Goal: Check status: Check status

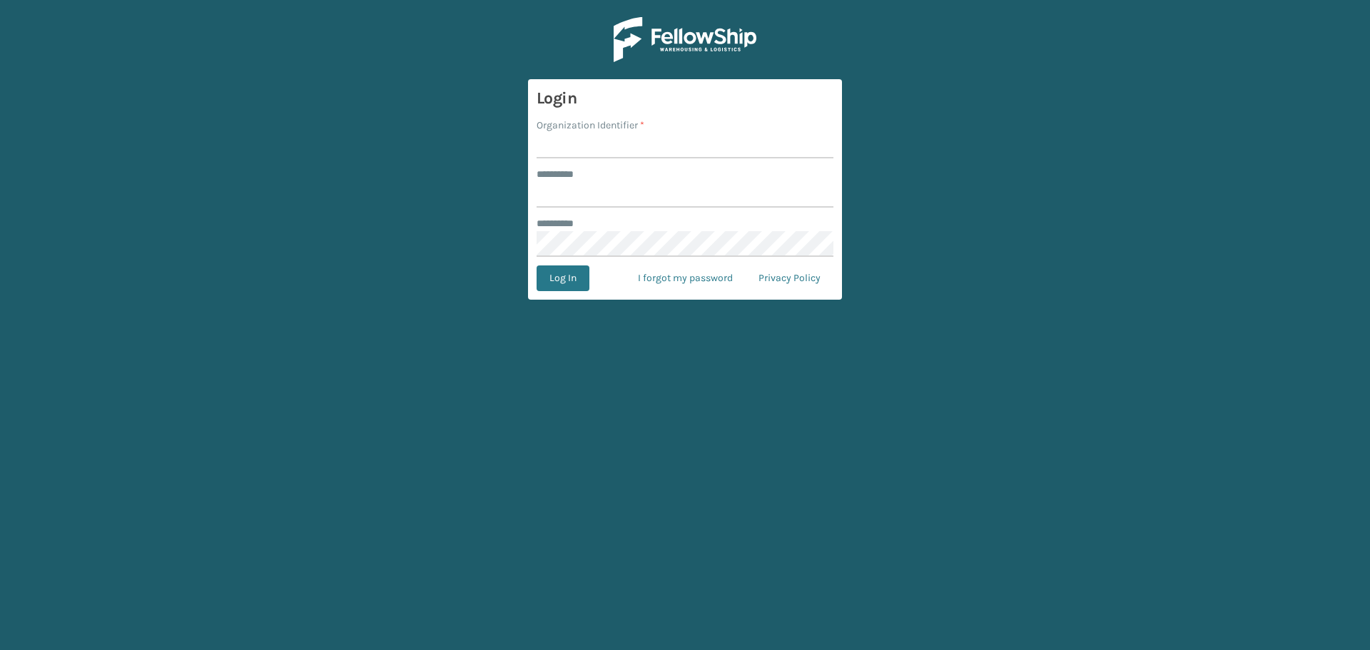
click at [599, 151] on input "Organization Identifier *" at bounding box center [685, 146] width 297 height 26
type input "superadminorganization"
drag, startPoint x: 618, startPoint y: 158, endPoint x: 657, endPoint y: 193, distance: 52.5
click at [661, 181] on div "******** *" at bounding box center [685, 174] width 297 height 15
click at [656, 194] on input "******** *" at bounding box center [685, 195] width 297 height 26
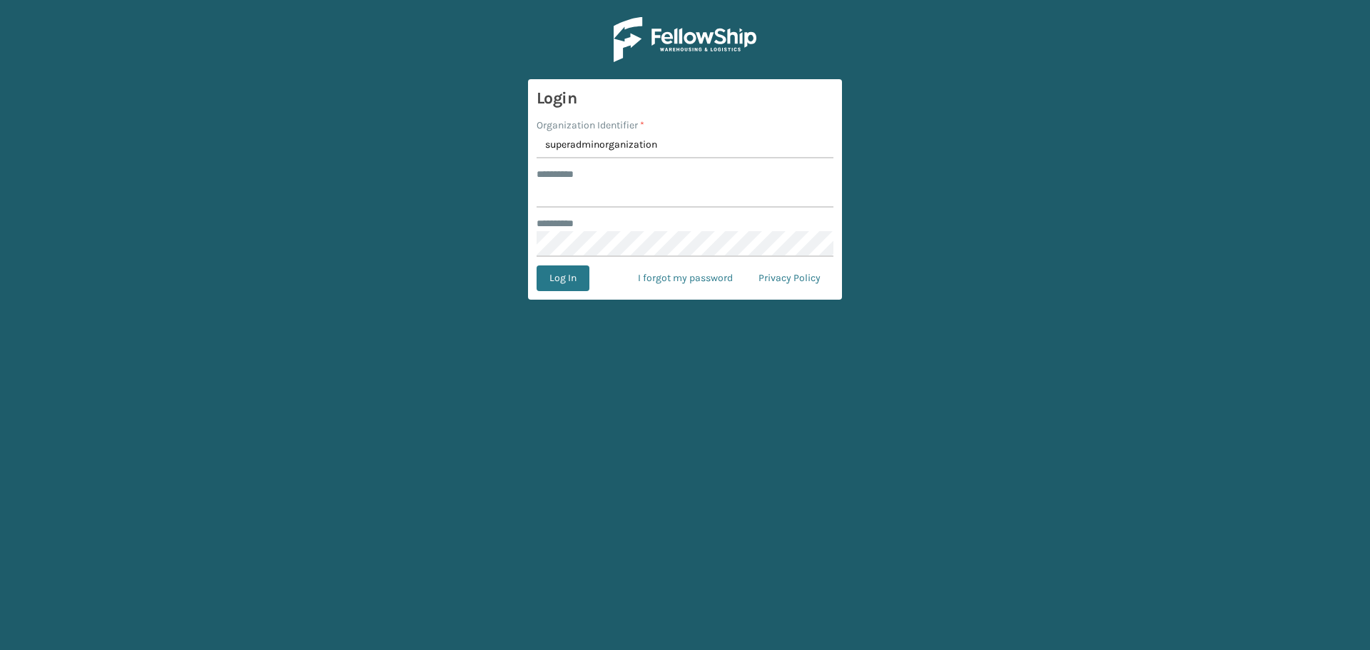
type input "*********"
click at [544, 270] on button "Log In" at bounding box center [563, 278] width 53 height 26
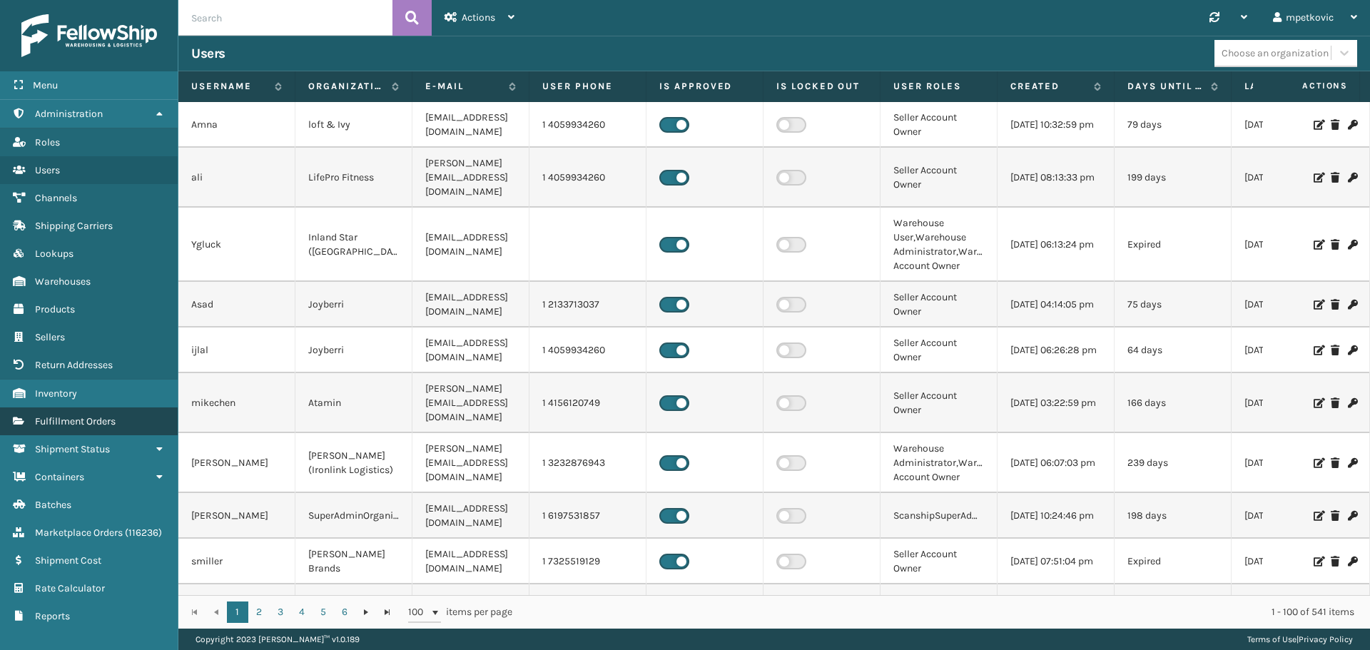
click at [93, 414] on link "Fulfillment Orders" at bounding box center [89, 422] width 178 height 28
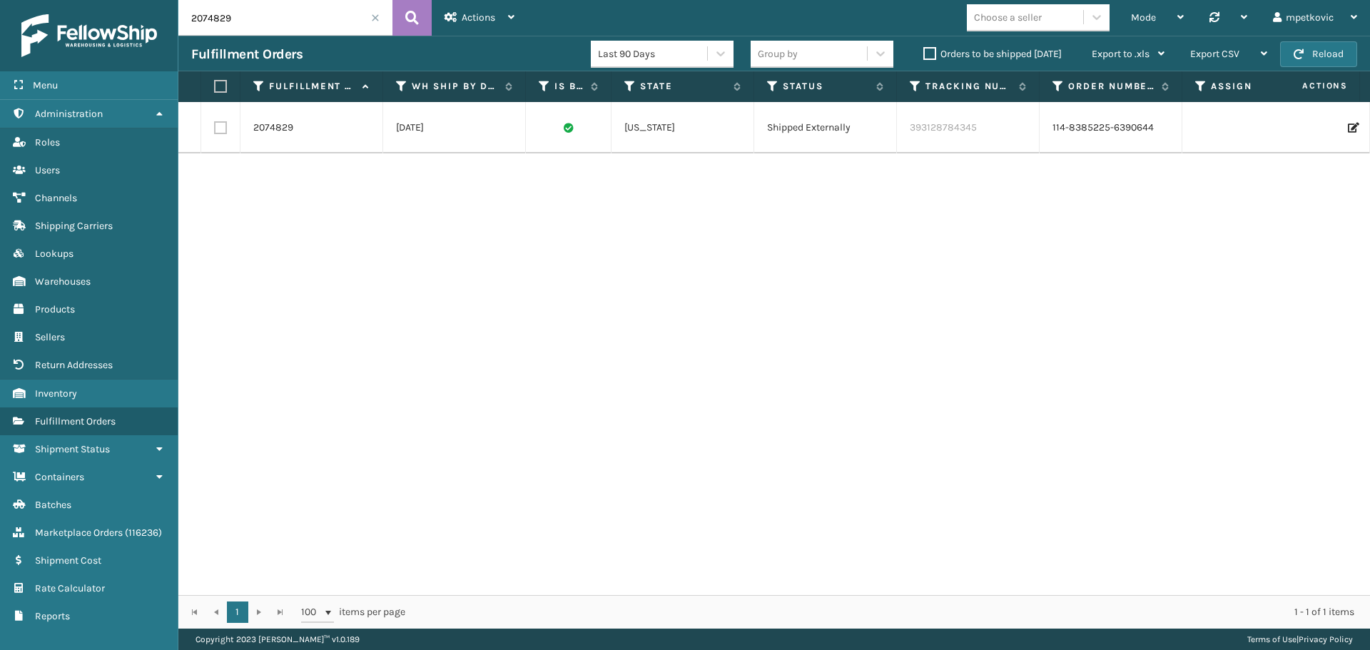
click at [250, 19] on input "2074829" at bounding box center [285, 18] width 214 height 36
paste input "112-1112999-7461016"
type input "112-1112999-7461016"
click at [403, 14] on button at bounding box center [412, 18] width 39 height 36
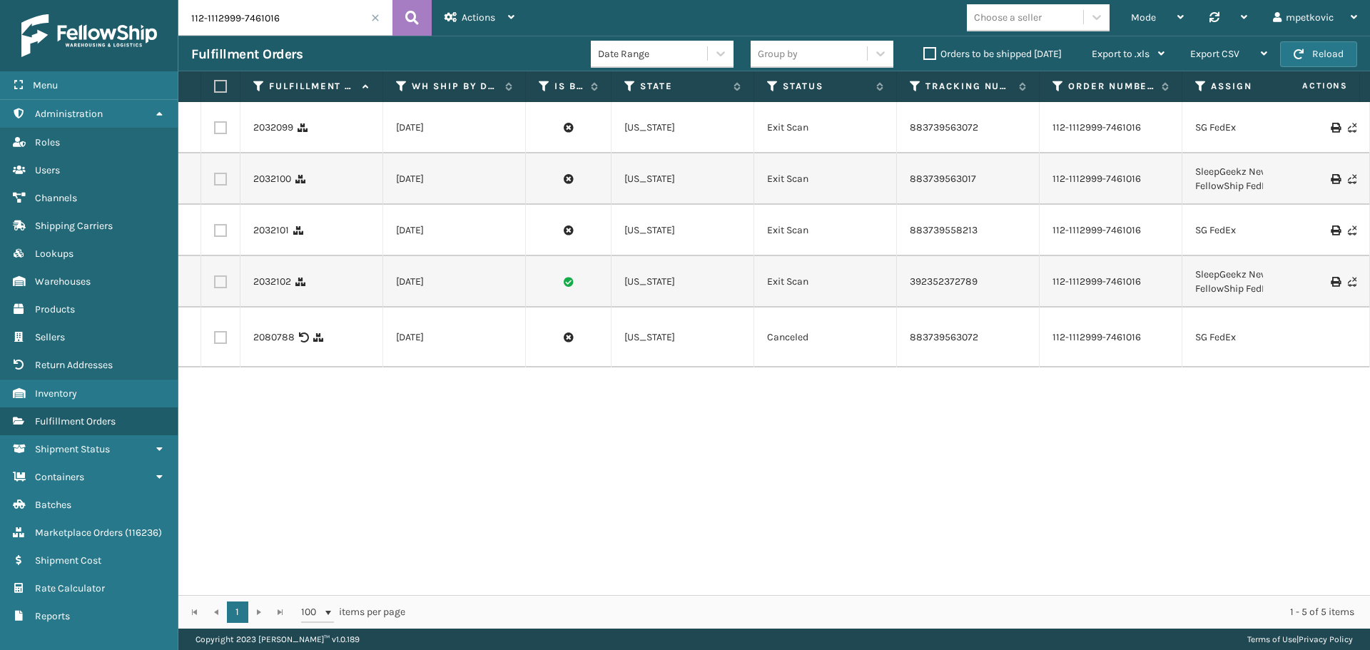
click at [398, 450] on div "2032099 [DATE] [US_STATE] Exit Scan 883739563072 112-1112999-7461016 SG FedEx 1…" at bounding box center [774, 348] width 1192 height 493
click at [275, 129] on link "2032099" at bounding box center [273, 128] width 40 height 14
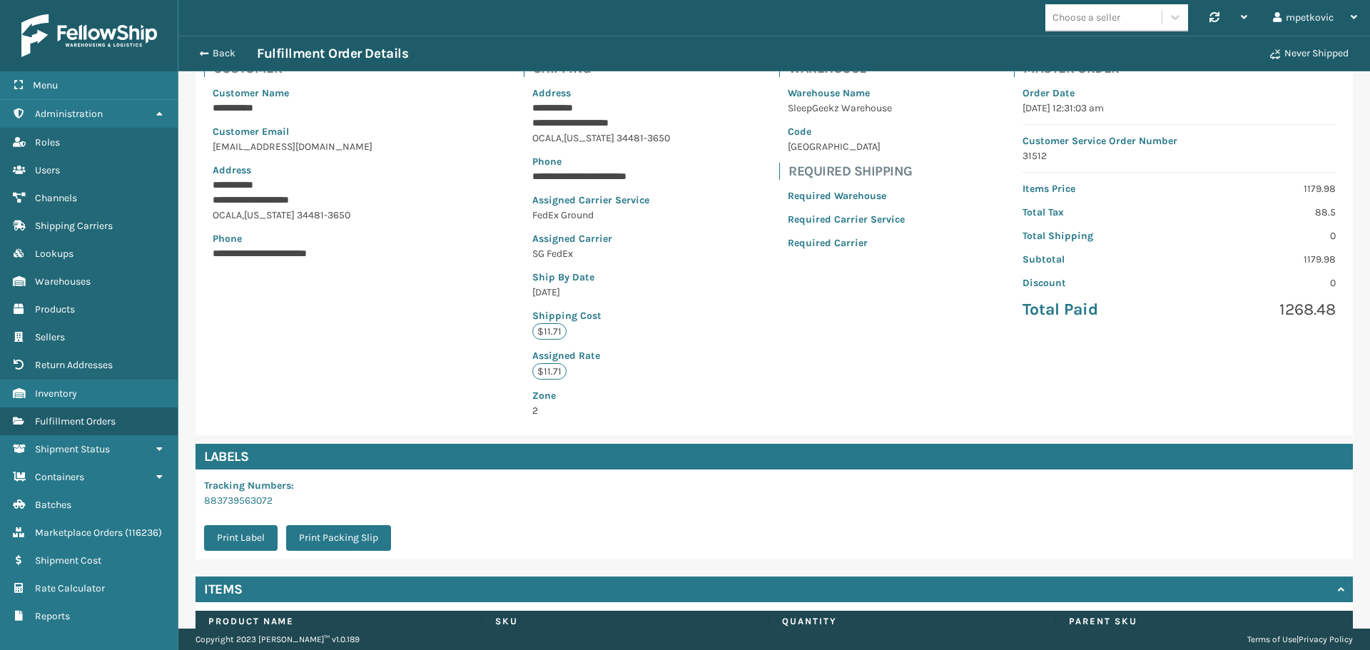
scroll to position [208, 0]
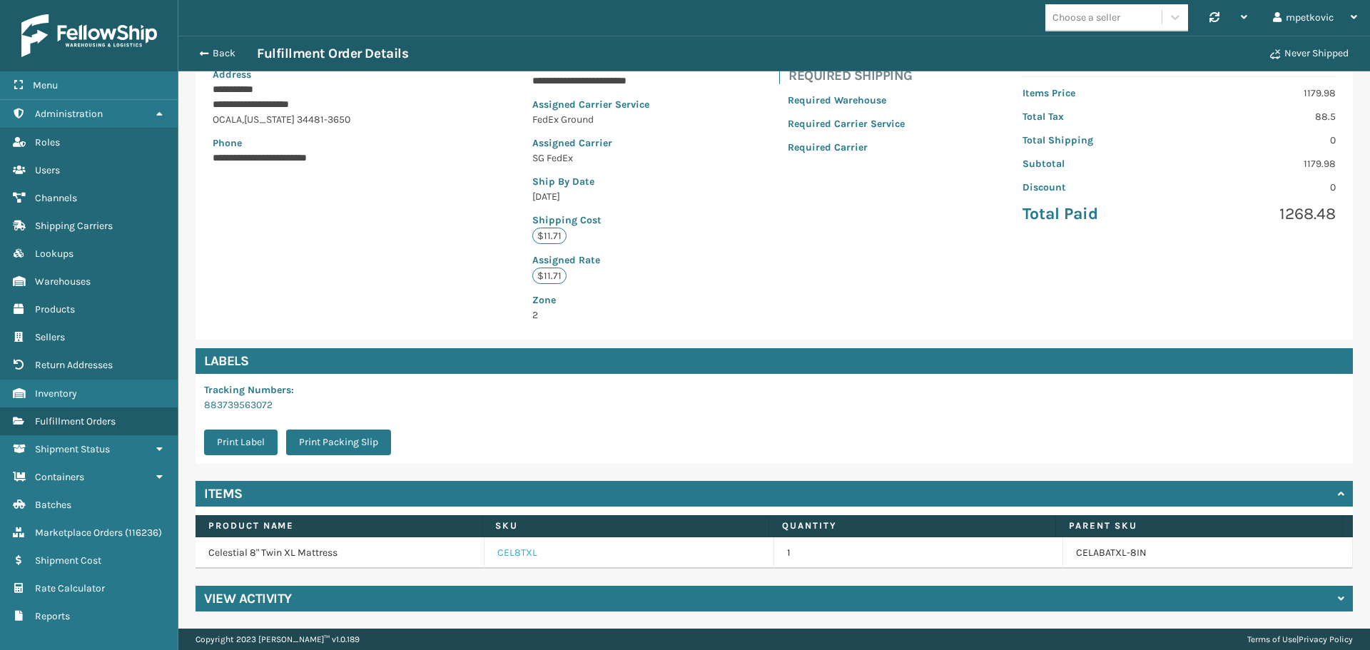
click at [510, 555] on link "CEL8TXL" at bounding box center [517, 553] width 40 height 14
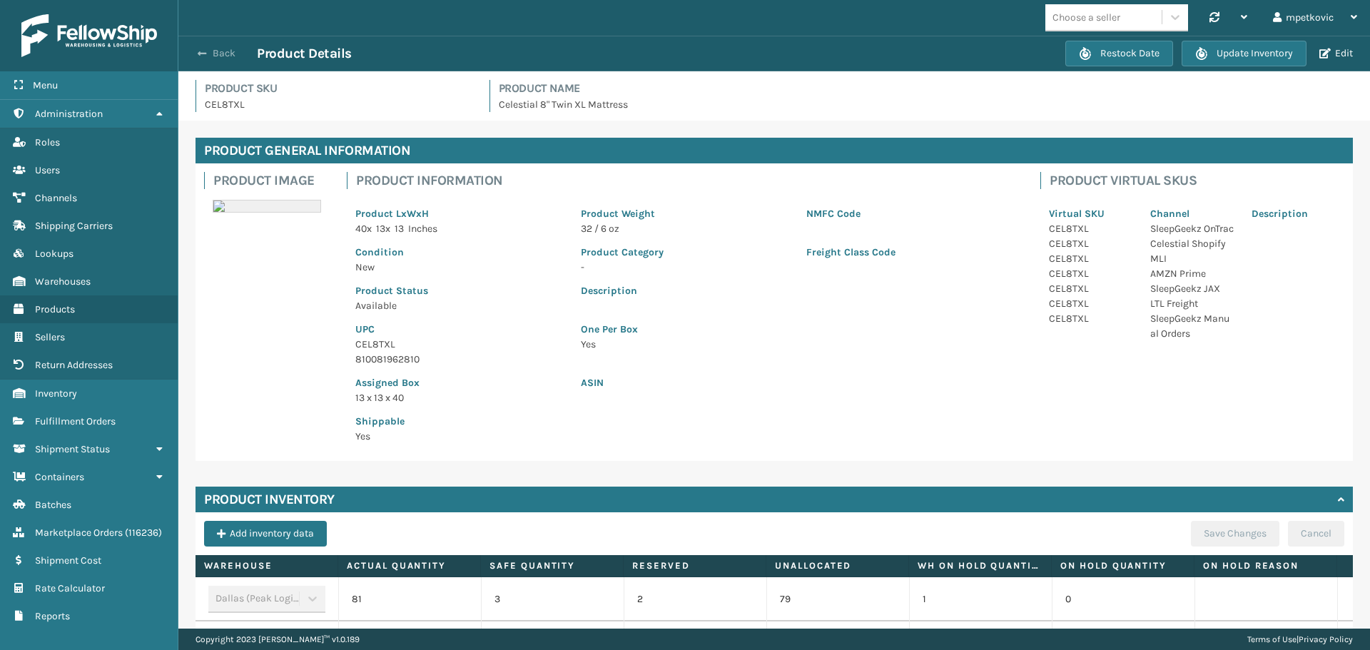
click at [226, 50] on button "Back" at bounding box center [224, 53] width 66 height 13
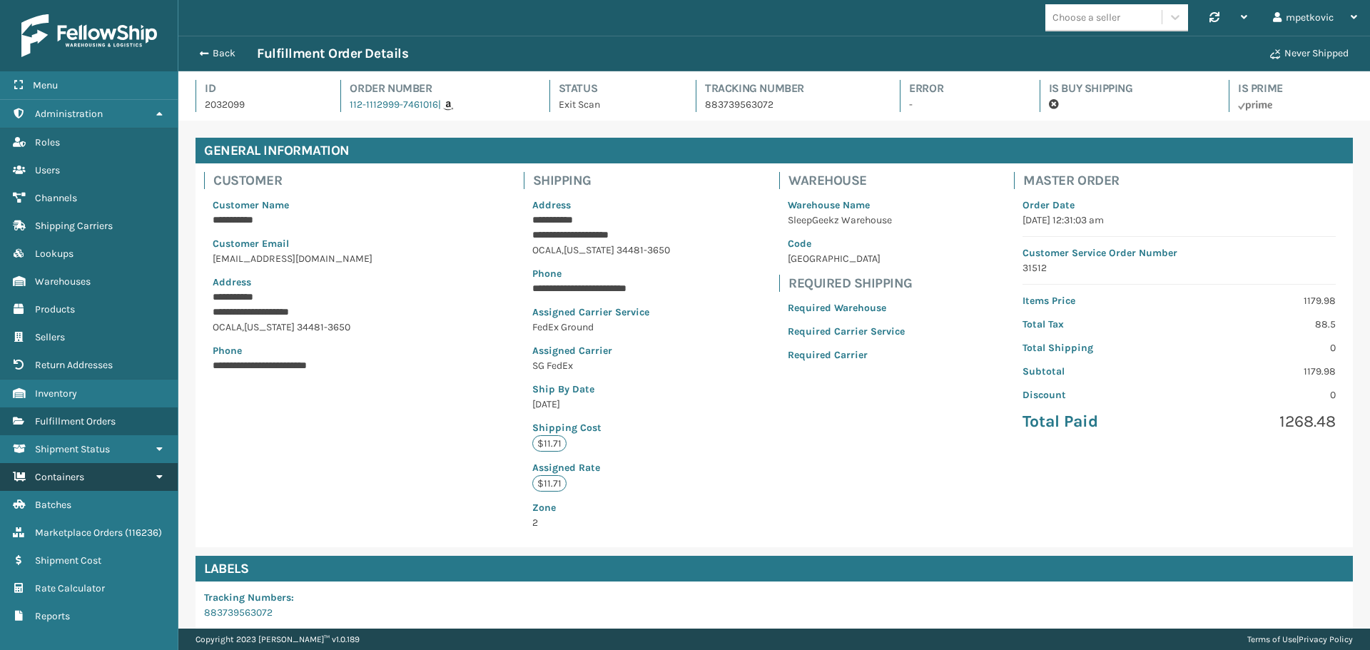
scroll to position [34, 1192]
click at [395, 89] on h4 "Order Number" at bounding box center [436, 88] width 173 height 17
click at [380, 103] on link "112-1112999-7461016" at bounding box center [394, 104] width 88 height 12
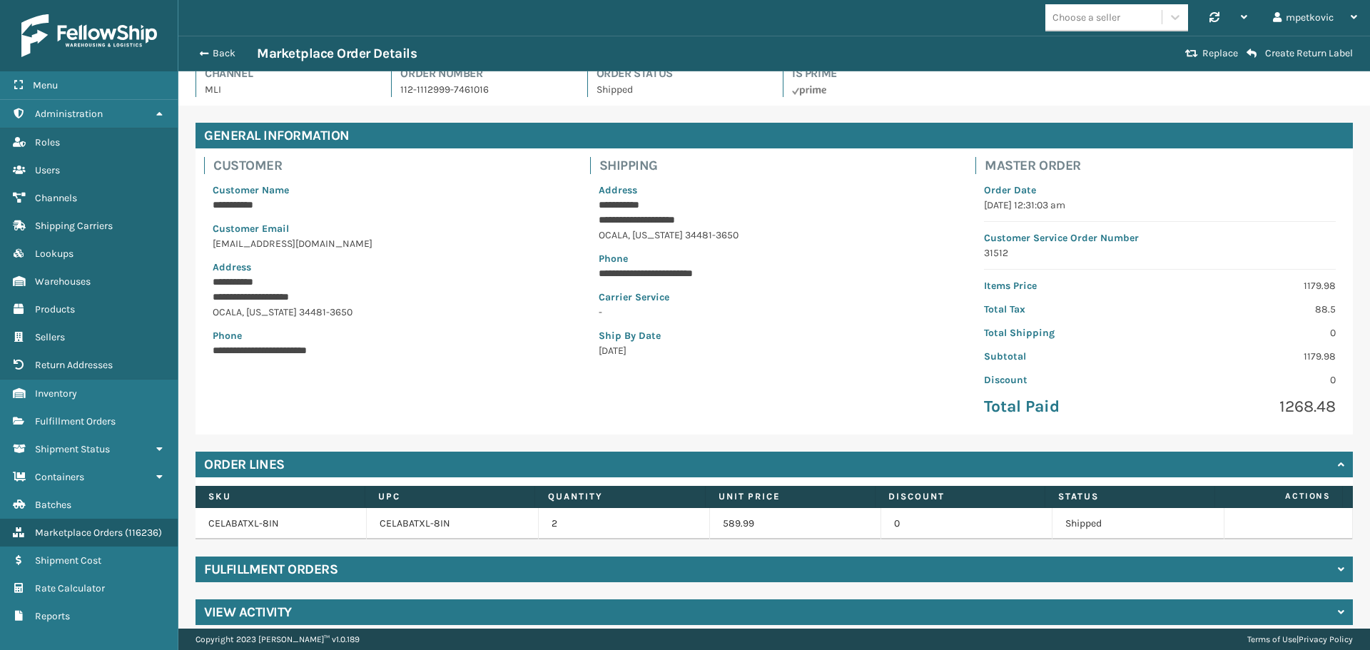
scroll to position [29, 0]
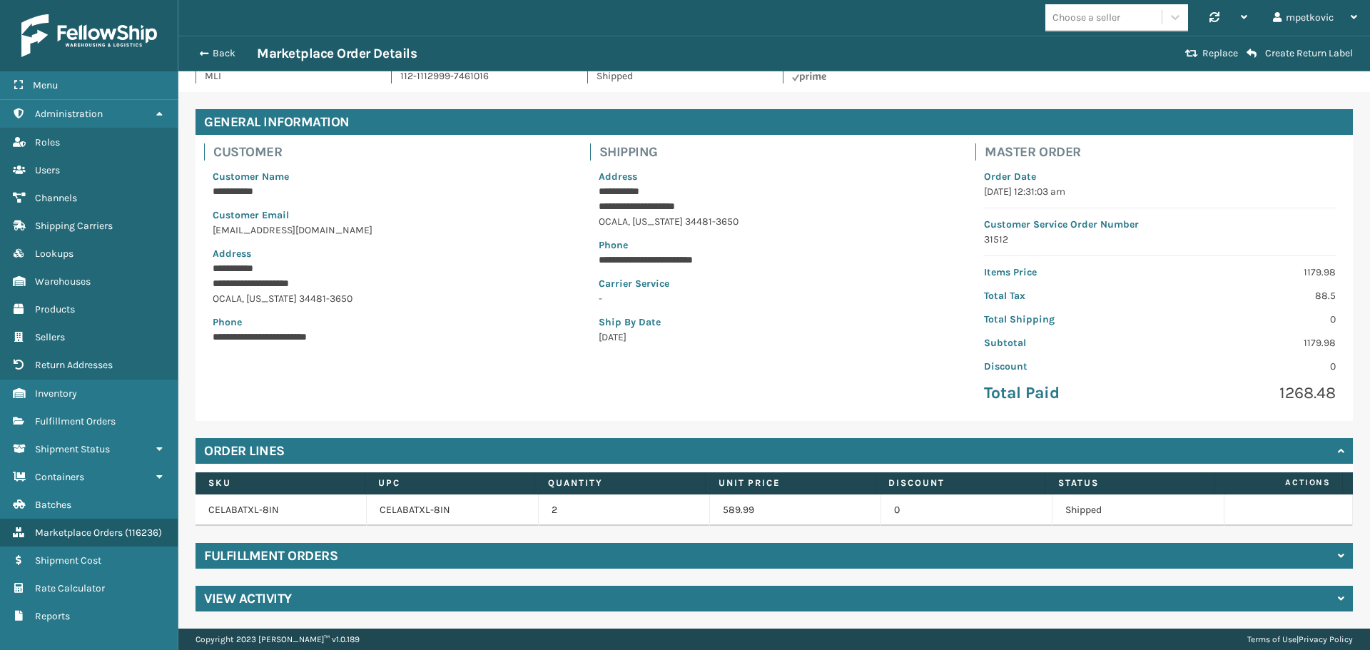
click at [427, 553] on div "Fulfillment Orders" at bounding box center [775, 556] width 1158 height 26
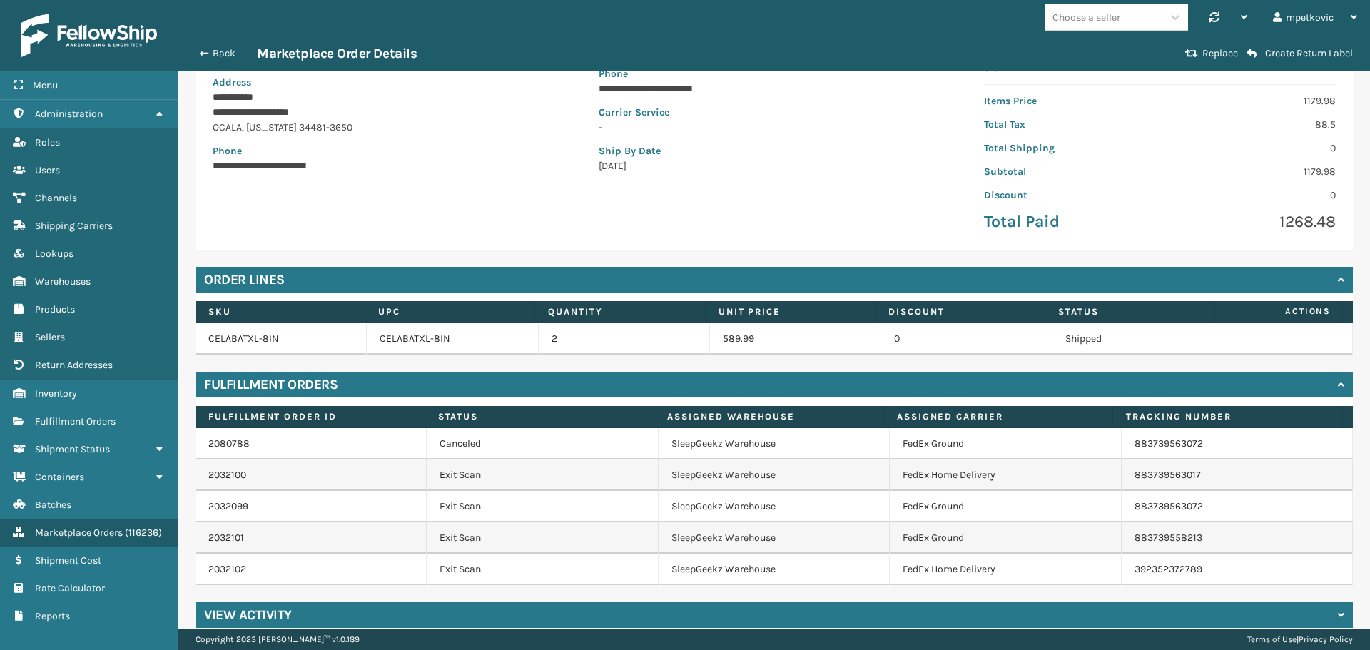
scroll to position [216, 0]
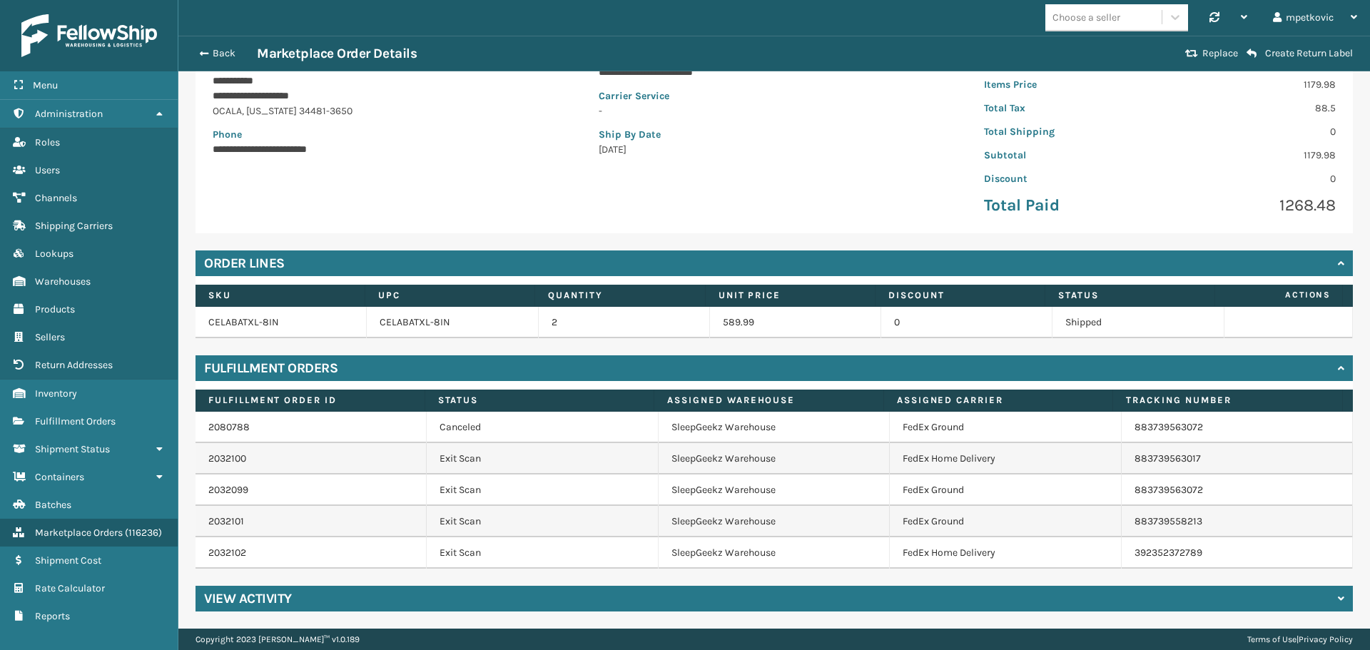
click at [502, 212] on div "**********" at bounding box center [389, 90] width 386 height 269
click at [255, 318] on link "CELABATXL-8IN" at bounding box center [243, 322] width 71 height 12
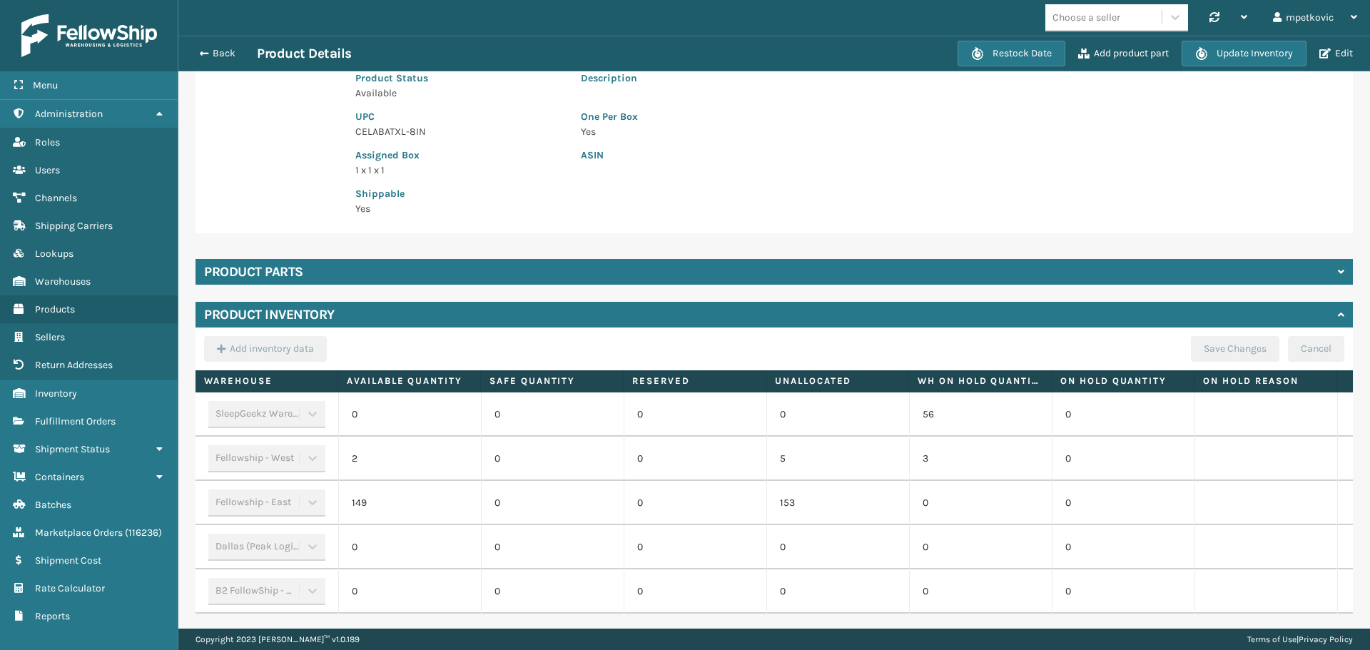
scroll to position [268, 0]
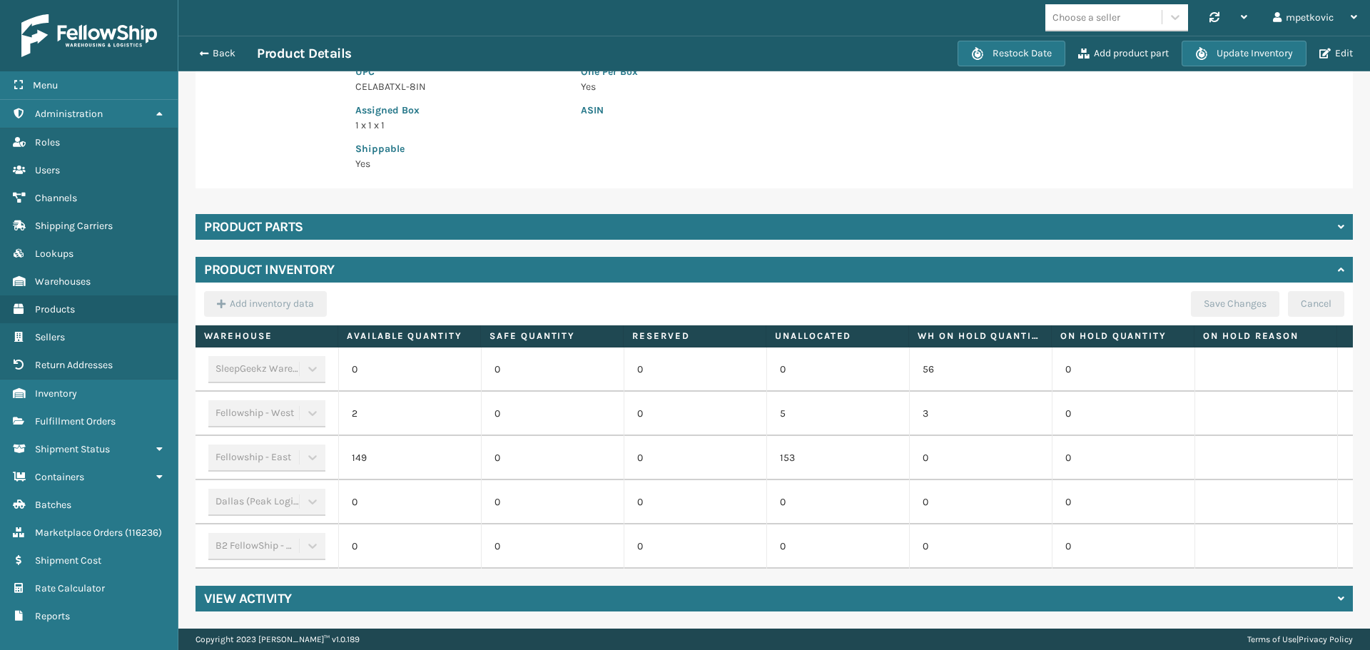
click at [333, 218] on div "Product parts" at bounding box center [775, 227] width 1158 height 26
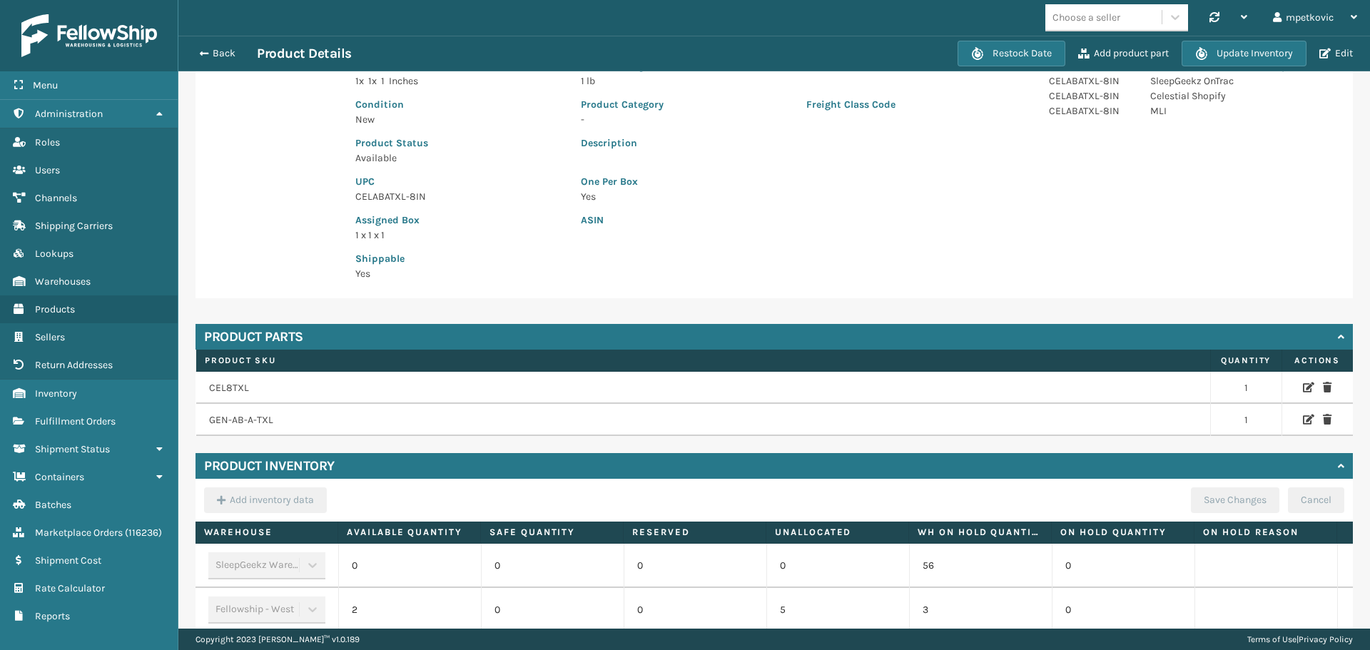
scroll to position [126, 0]
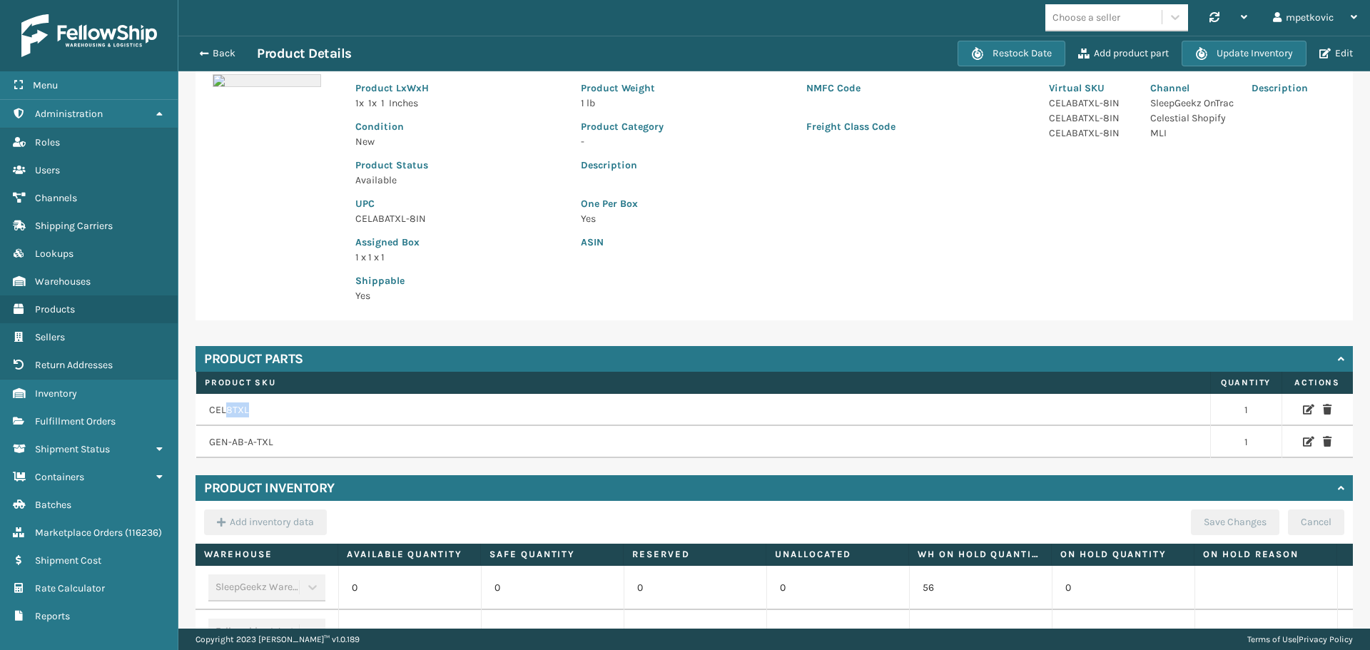
drag, startPoint x: 263, startPoint y: 410, endPoint x: 223, endPoint y: 415, distance: 40.4
click at [223, 415] on td "CEL8TXL" at bounding box center [703, 410] width 1015 height 33
click at [275, 450] on td "GEN-AB-A-TXL" at bounding box center [703, 442] width 1015 height 32
click at [275, 256] on div "Product Image Product Information Product LxWxH 1 x 1 x 1 Inches Product Weight…" at bounding box center [775, 179] width 1158 height 283
click at [279, 244] on div "Product Image Product Information Product LxWxH 1 x 1 x 1 Inches Product Weight…" at bounding box center [775, 179] width 1158 height 283
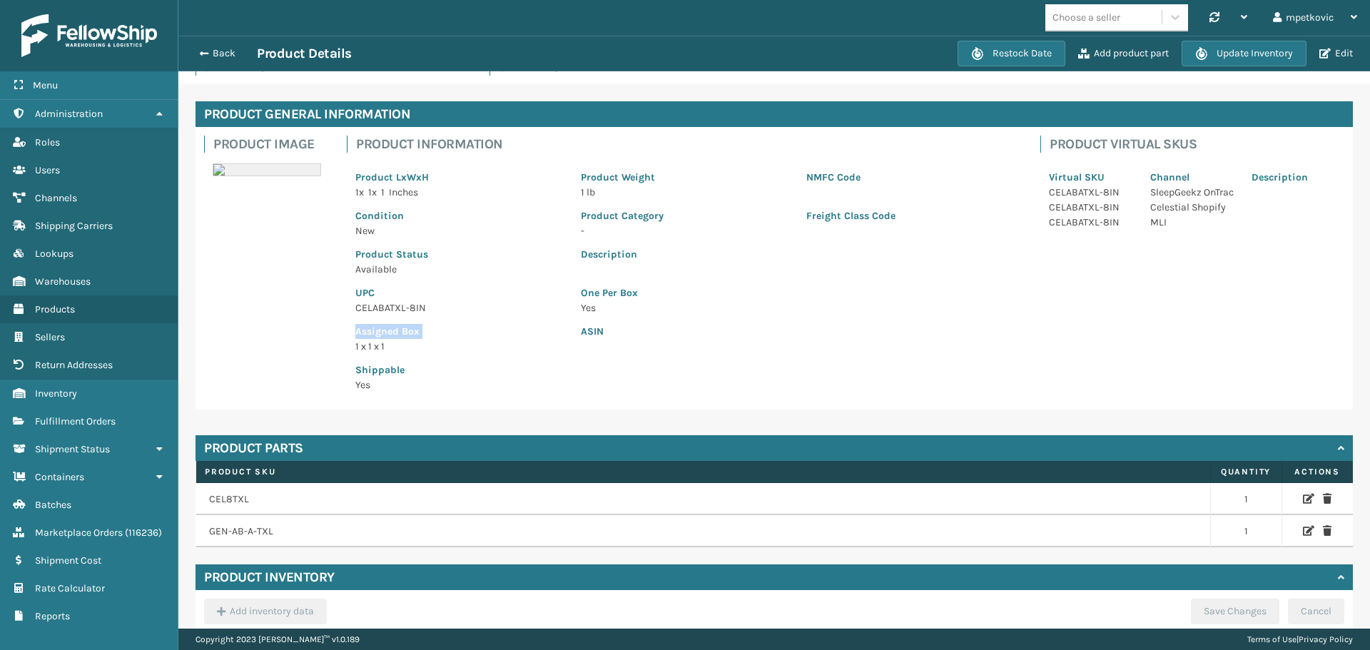
scroll to position [71, 0]
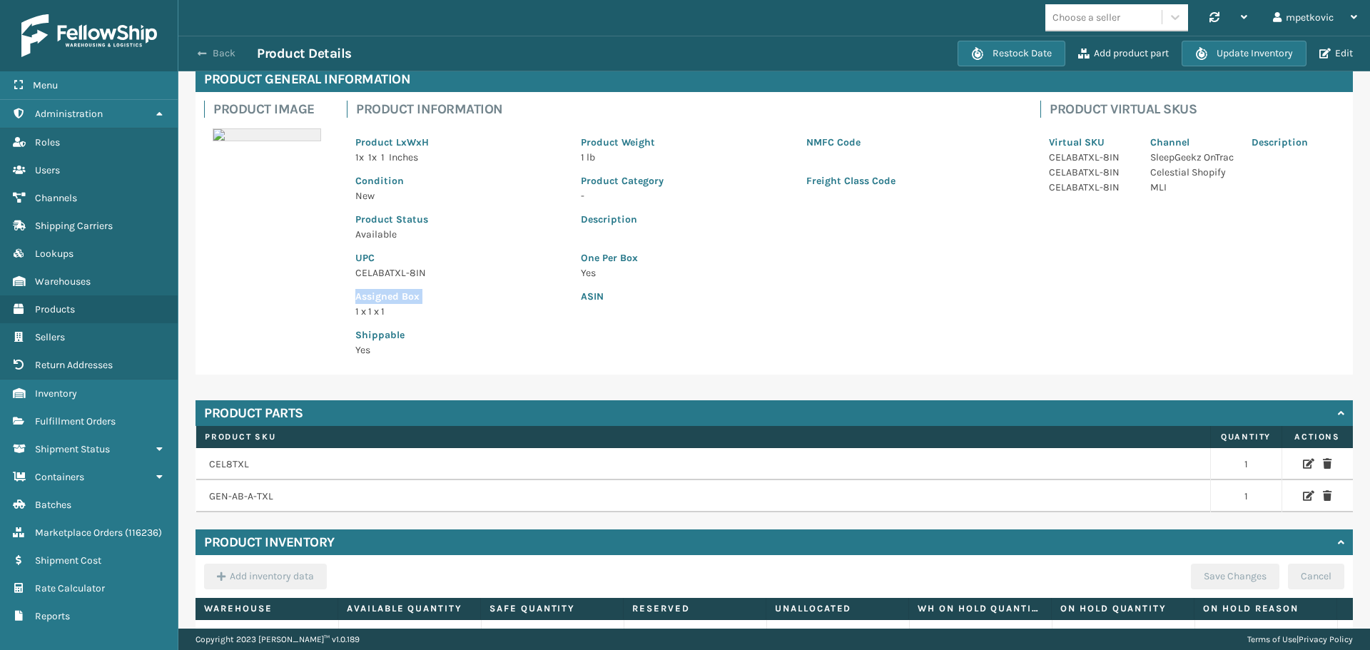
click at [215, 59] on button "Back" at bounding box center [224, 53] width 66 height 13
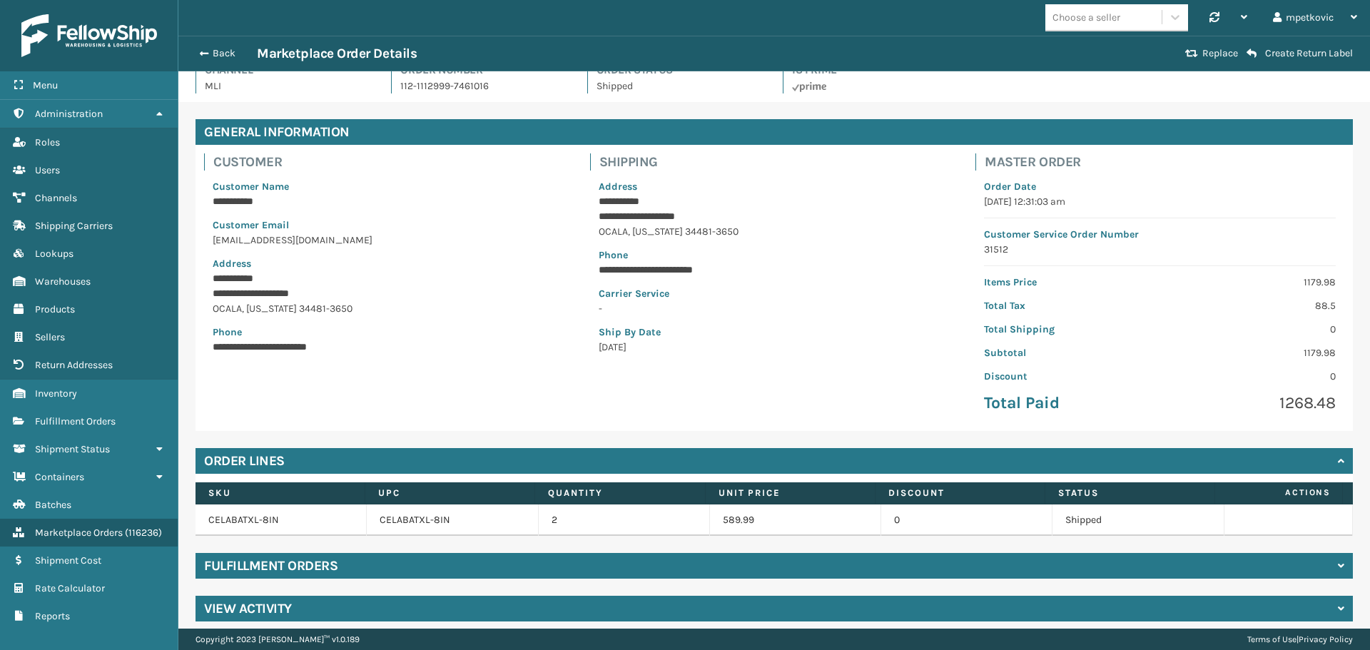
scroll to position [29, 0]
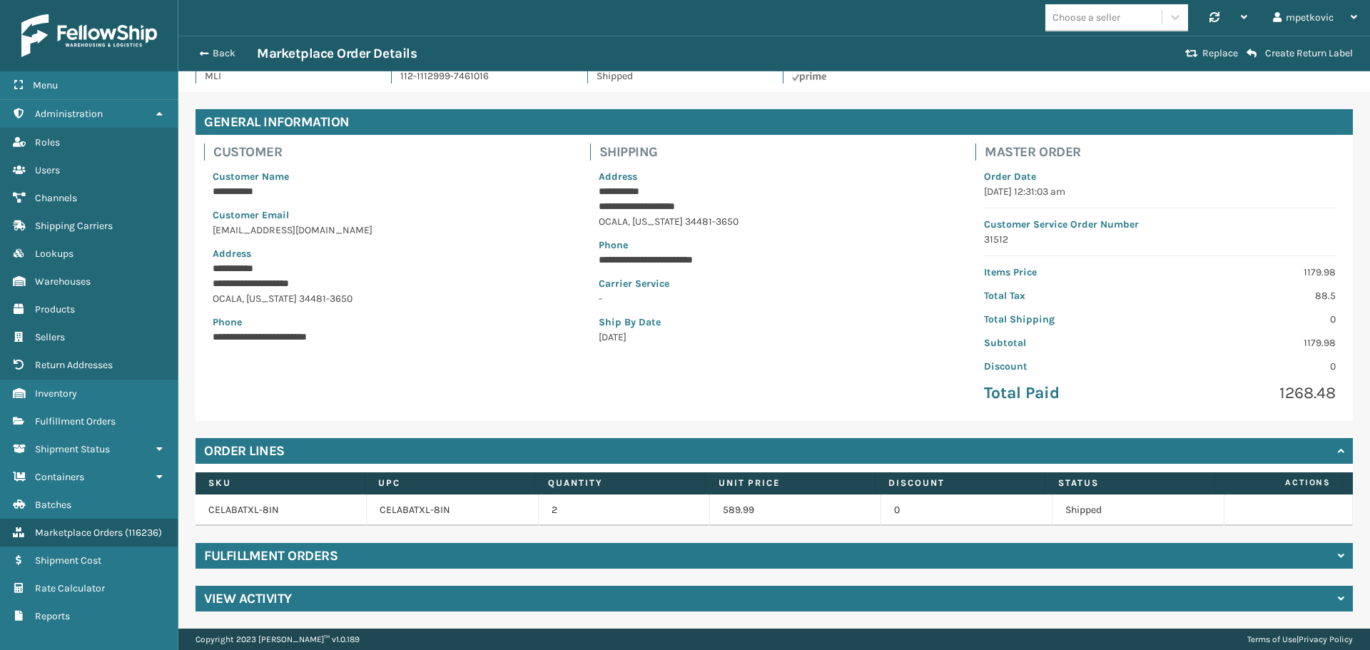
click at [402, 368] on div "**********" at bounding box center [389, 277] width 386 height 269
click at [385, 560] on div "Fulfillment Orders" at bounding box center [775, 556] width 1158 height 26
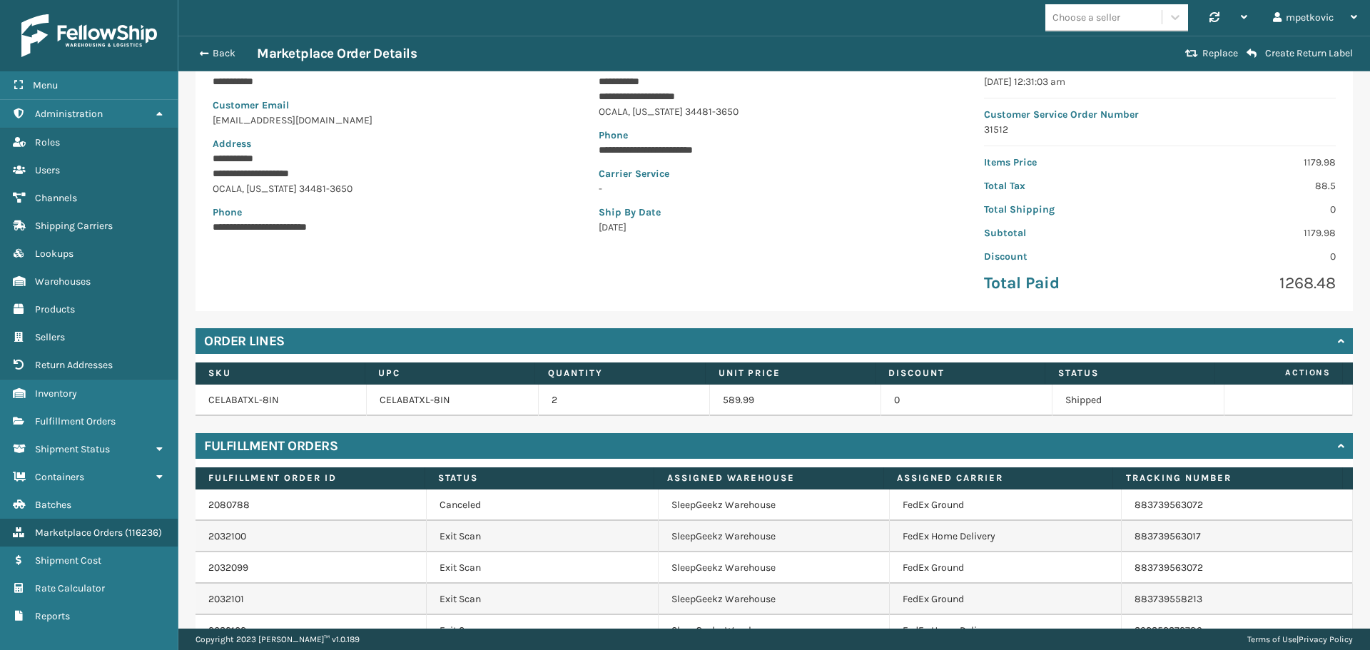
scroll to position [216, 0]
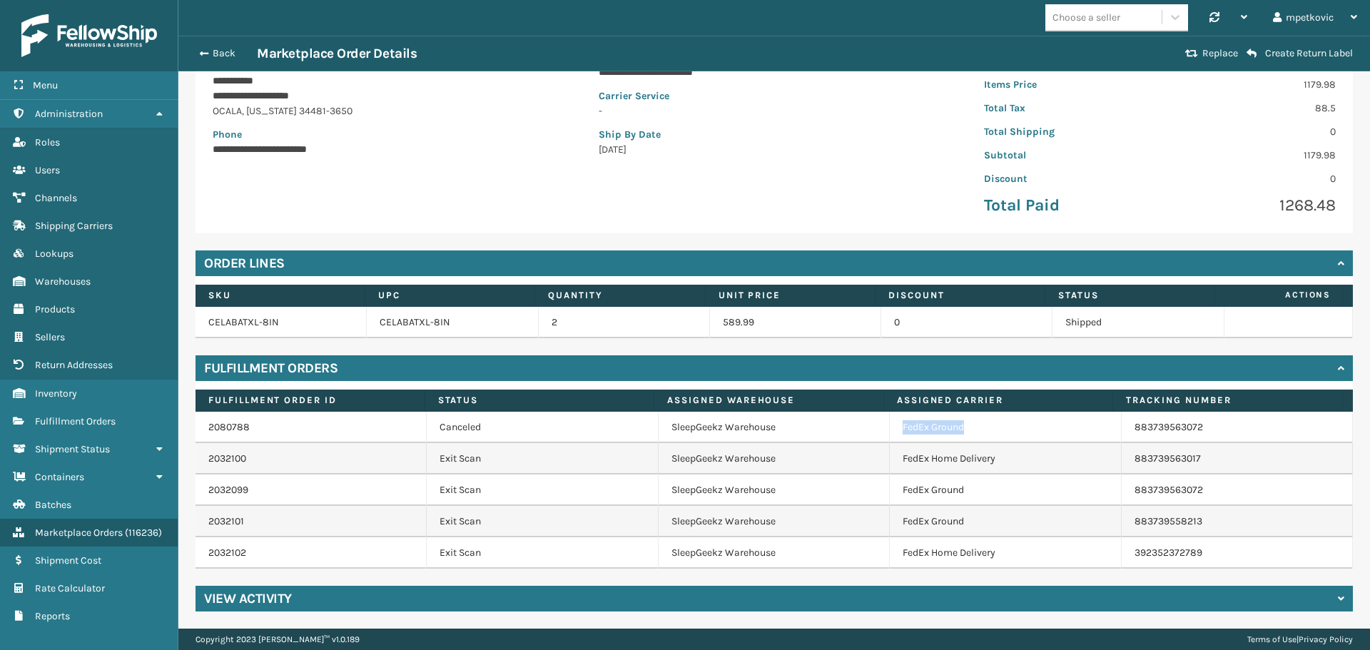
drag, startPoint x: 954, startPoint y: 431, endPoint x: 886, endPoint y: 431, distance: 68.5
click at [890, 431] on td "FedEx Ground" at bounding box center [1005, 427] width 231 height 31
click at [851, 237] on div "**********" at bounding box center [774, 266] width 1192 height 724
click at [853, 183] on div "**********" at bounding box center [775, 90] width 386 height 269
click at [943, 457] on td "FedEx Home Delivery" at bounding box center [1005, 458] width 231 height 31
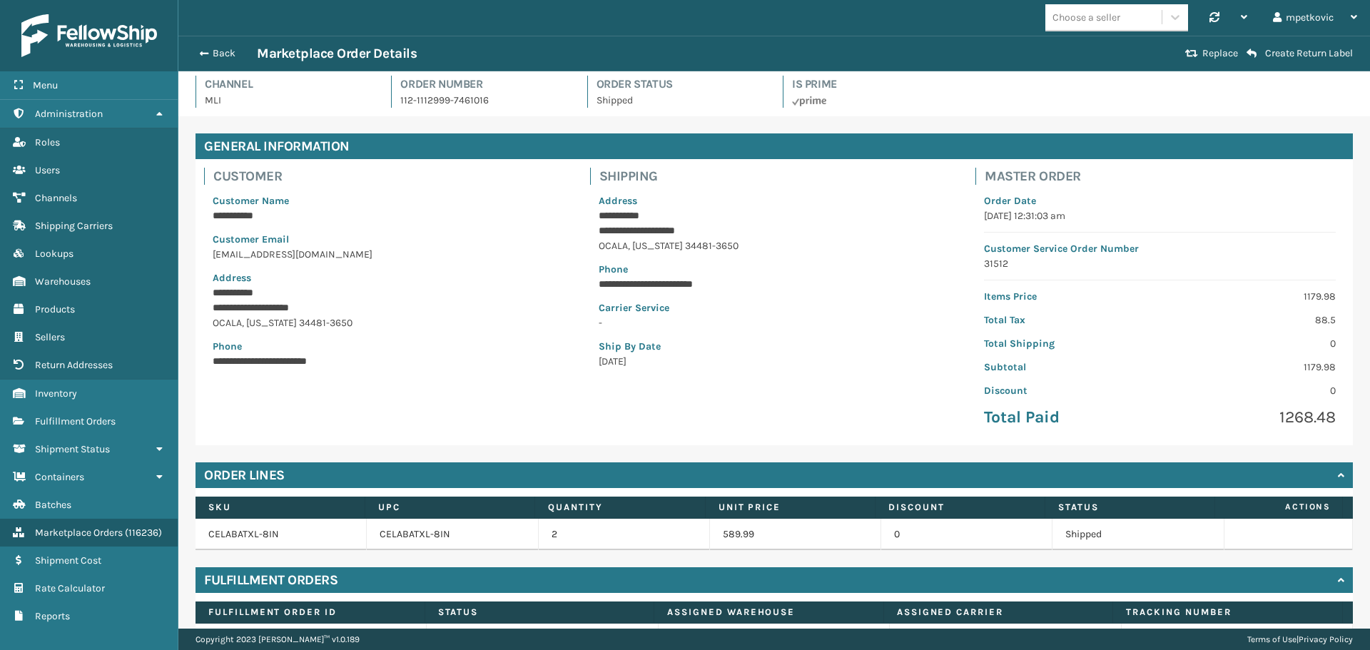
scroll to position [0, 0]
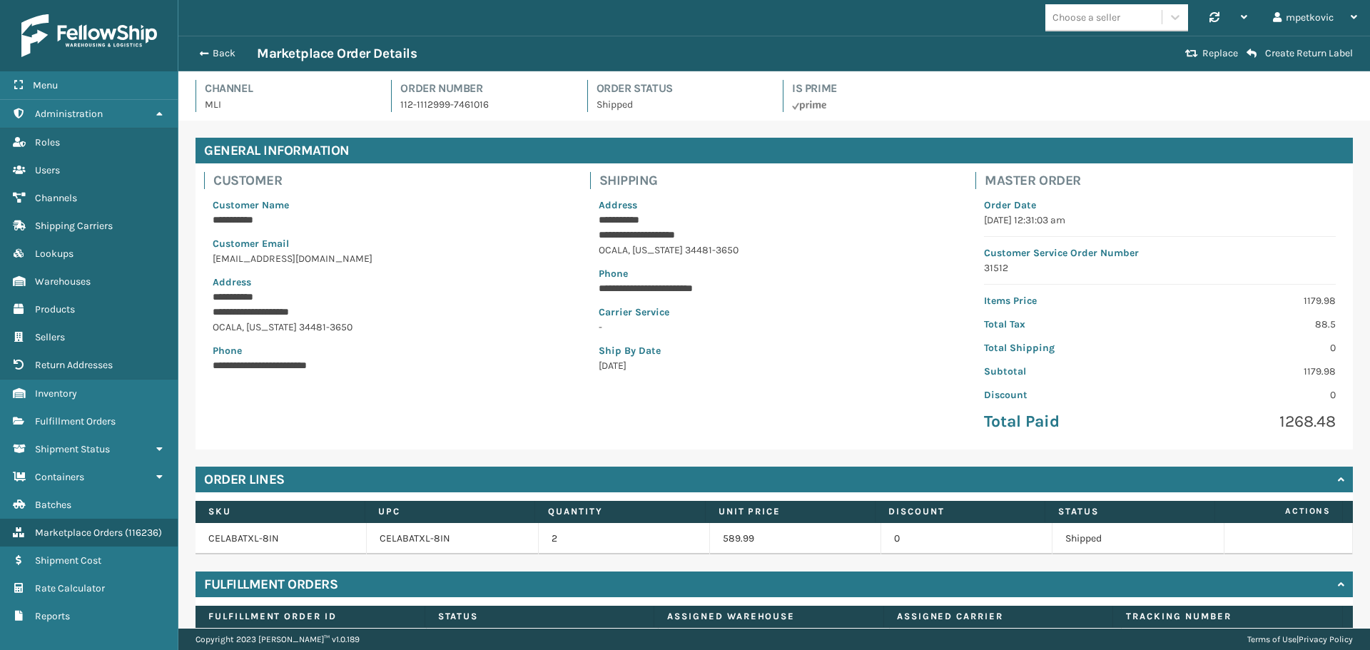
click at [800, 285] on p "**********" at bounding box center [773, 288] width 348 height 15
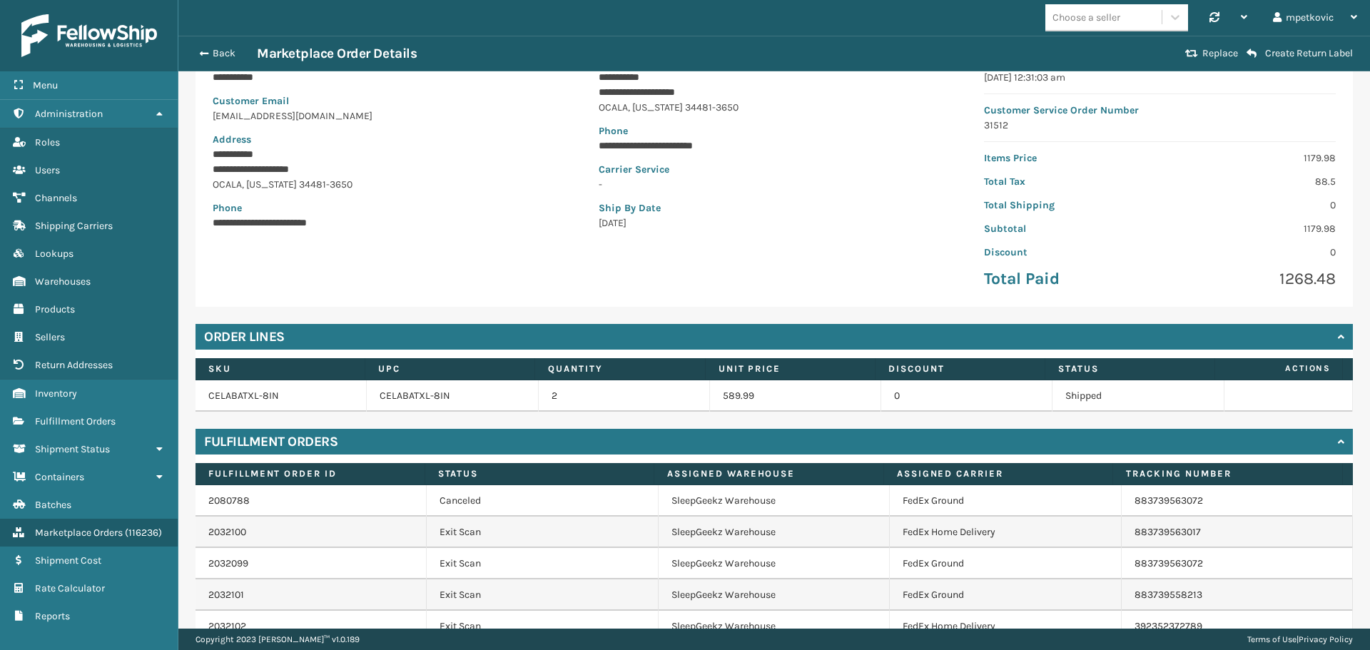
click at [859, 260] on div "**********" at bounding box center [775, 163] width 386 height 269
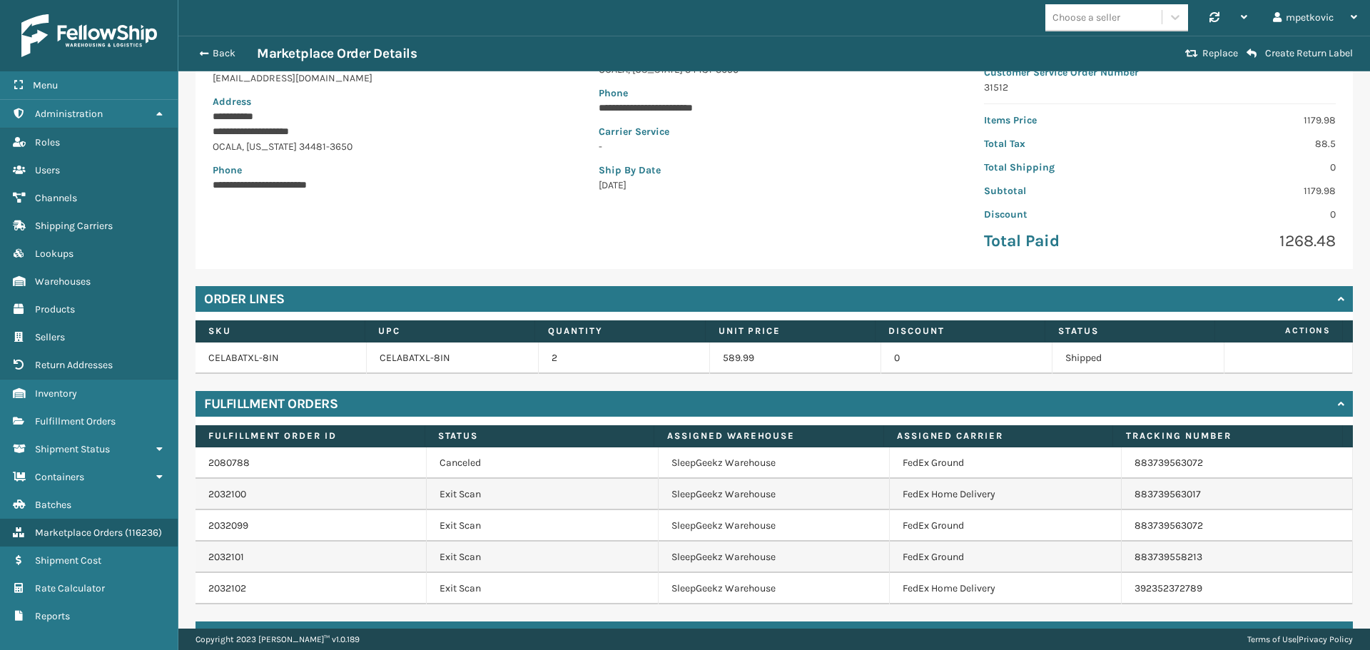
scroll to position [216, 0]
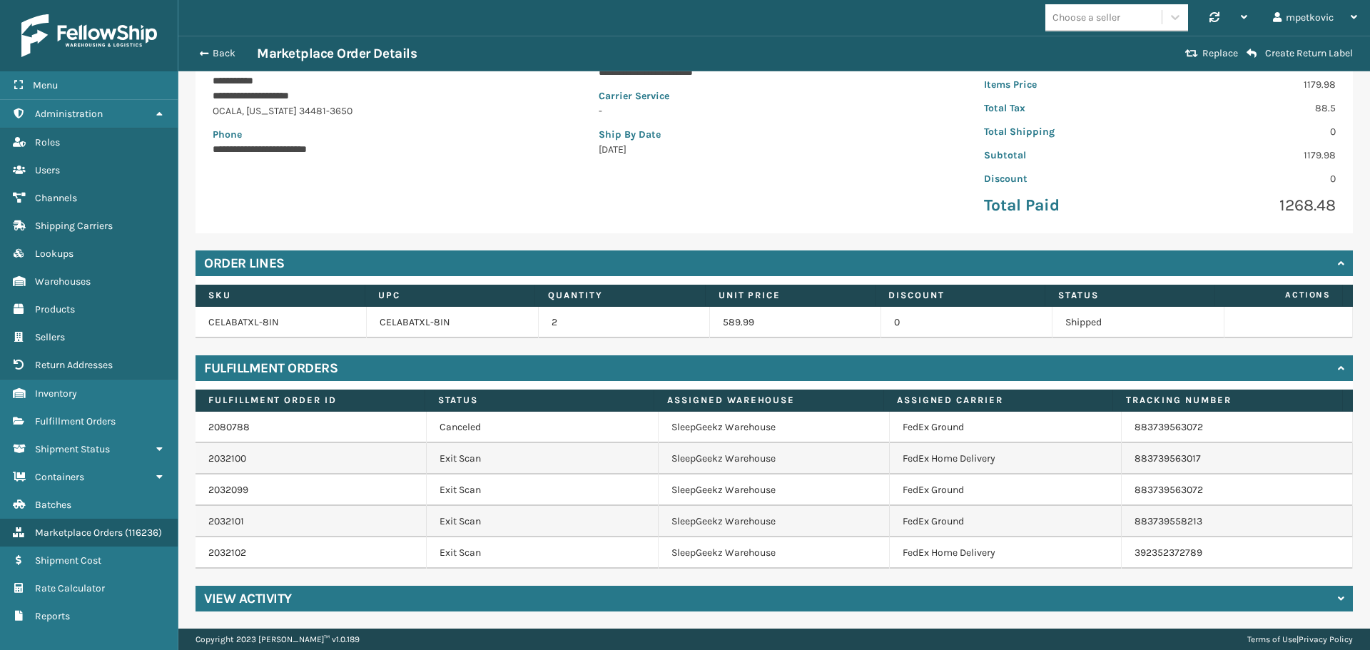
click at [846, 425] on td "SleepGeekz Warehouse" at bounding box center [774, 427] width 231 height 31
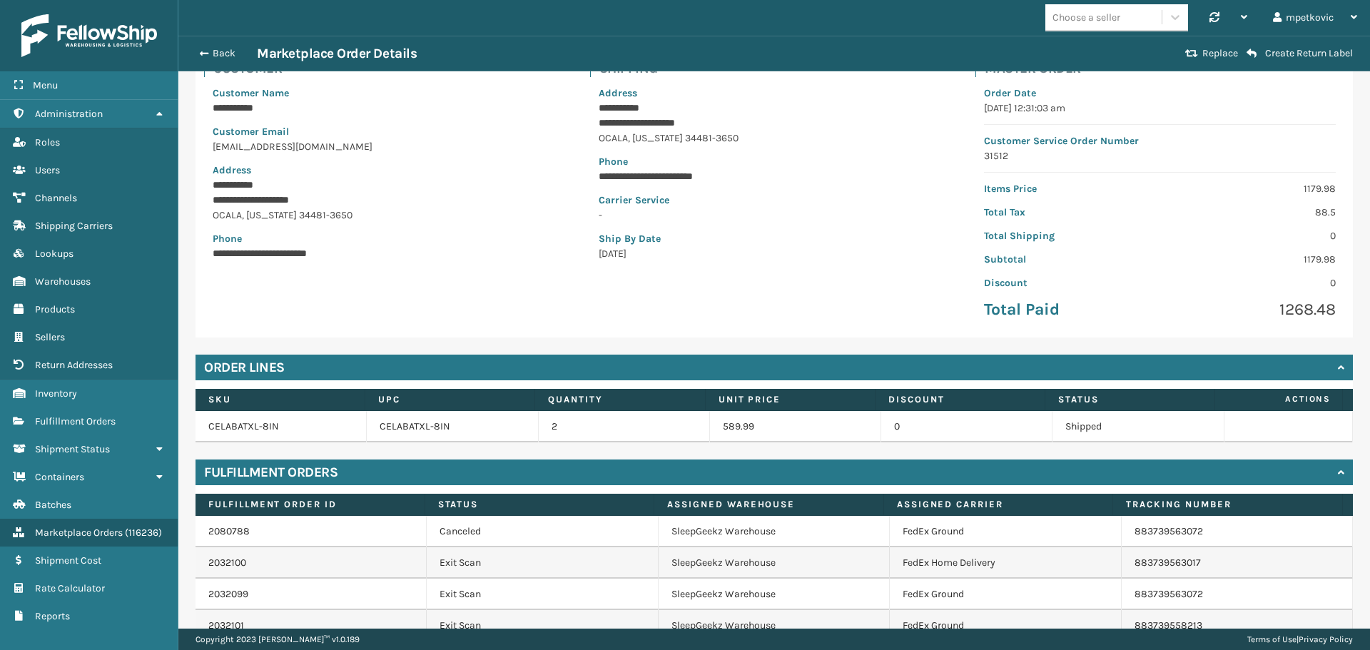
scroll to position [0, 0]
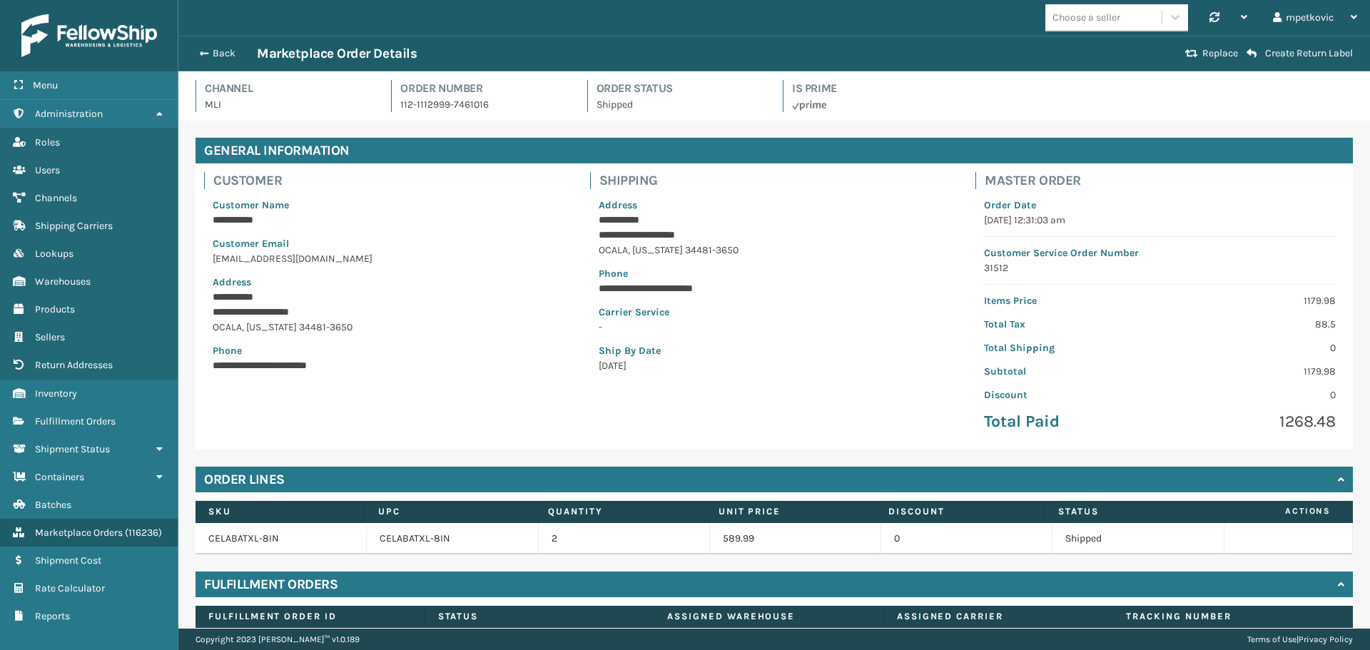
drag, startPoint x: 829, startPoint y: 293, endPoint x: 838, endPoint y: 263, distance: 31.4
click at [828, 292] on p "**********" at bounding box center [773, 288] width 348 height 15
click at [831, 218] on p "**********" at bounding box center [773, 220] width 348 height 15
drag, startPoint x: 816, startPoint y: 223, endPoint x: 827, endPoint y: 218, distance: 12.1
click at [817, 223] on p "**********" at bounding box center [773, 220] width 348 height 15
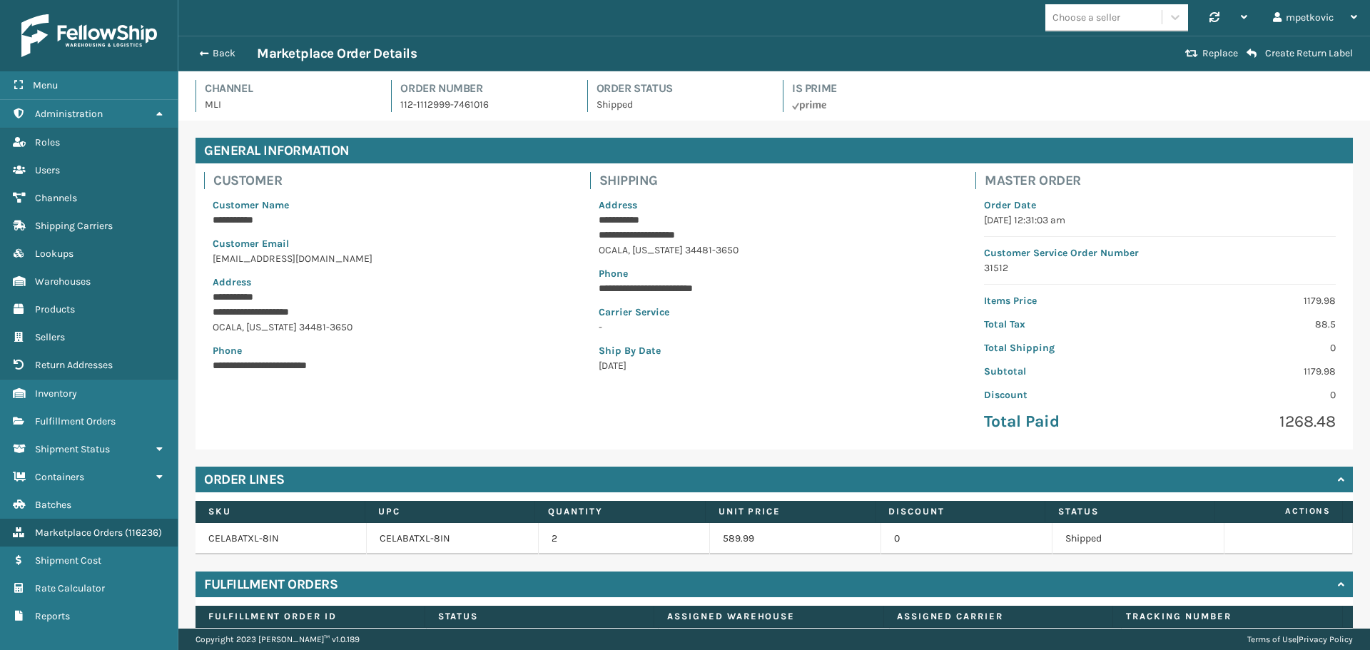
click at [820, 211] on p "Address" at bounding box center [775, 205] width 352 height 15
click at [820, 208] on p "Address" at bounding box center [775, 205] width 352 height 15
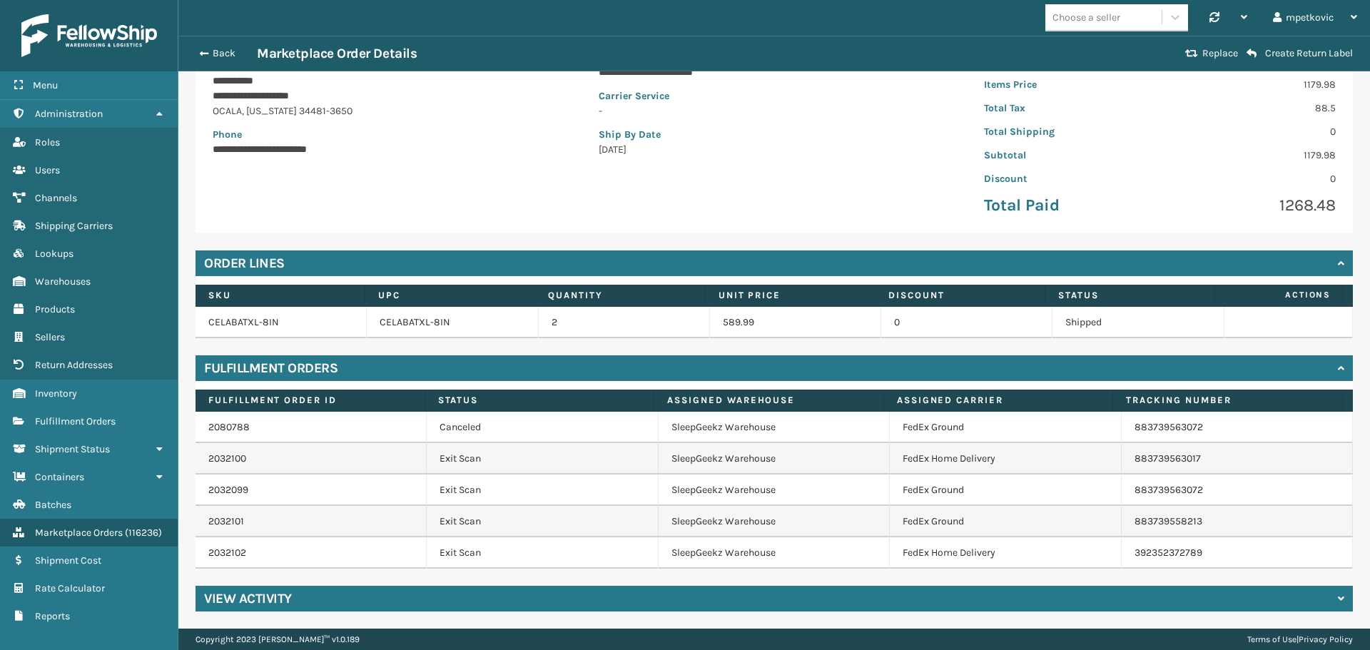
click at [816, 210] on div "**********" at bounding box center [775, 90] width 386 height 269
click at [806, 199] on div "**********" at bounding box center [775, 90] width 386 height 269
click at [814, 194] on div "**********" at bounding box center [775, 90] width 386 height 269
drag, startPoint x: 691, startPoint y: 432, endPoint x: 777, endPoint y: 437, distance: 86.5
click at [774, 436] on td "SleepGeekz Warehouse" at bounding box center [774, 427] width 231 height 31
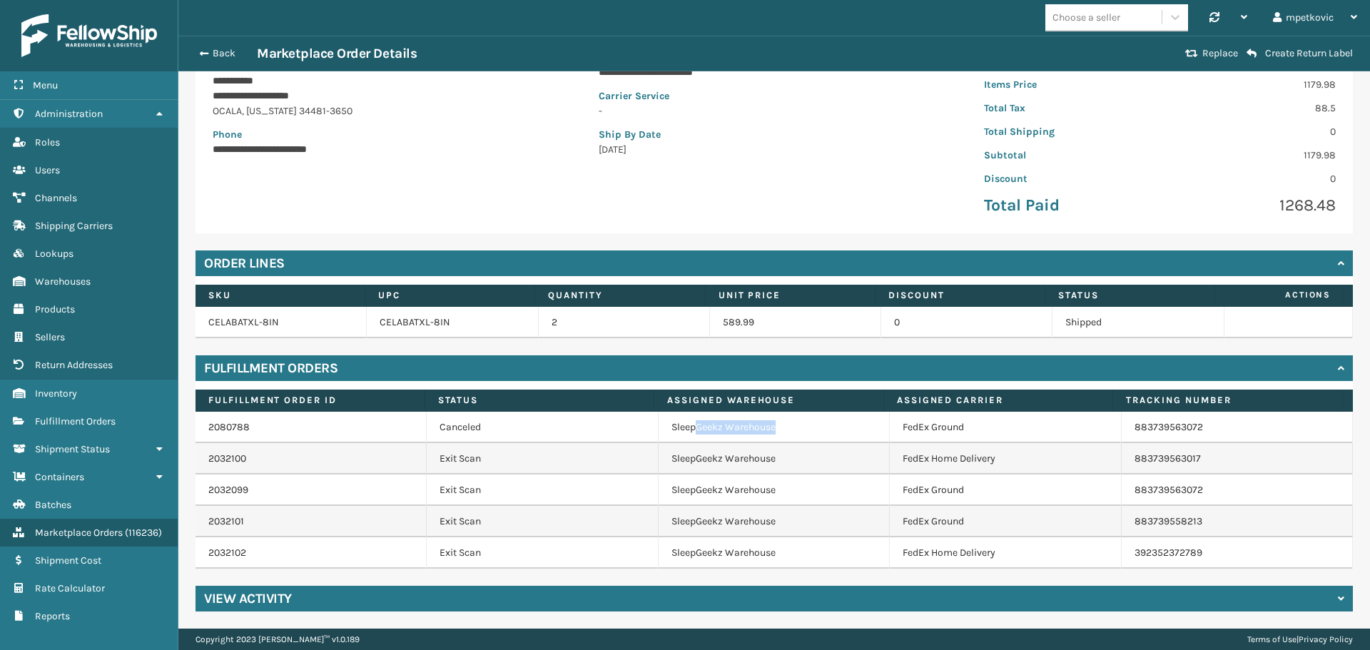
click at [754, 440] on td "SleepGeekz Warehouse" at bounding box center [774, 427] width 231 height 31
click at [729, 429] on td "SleepGeekz Warehouse" at bounding box center [774, 427] width 231 height 31
click at [702, 429] on td "SleepGeekz Warehouse" at bounding box center [774, 427] width 231 height 31
click at [641, 180] on div "**********" at bounding box center [775, 90] width 386 height 269
click at [557, 179] on div "**********" at bounding box center [389, 90] width 386 height 269
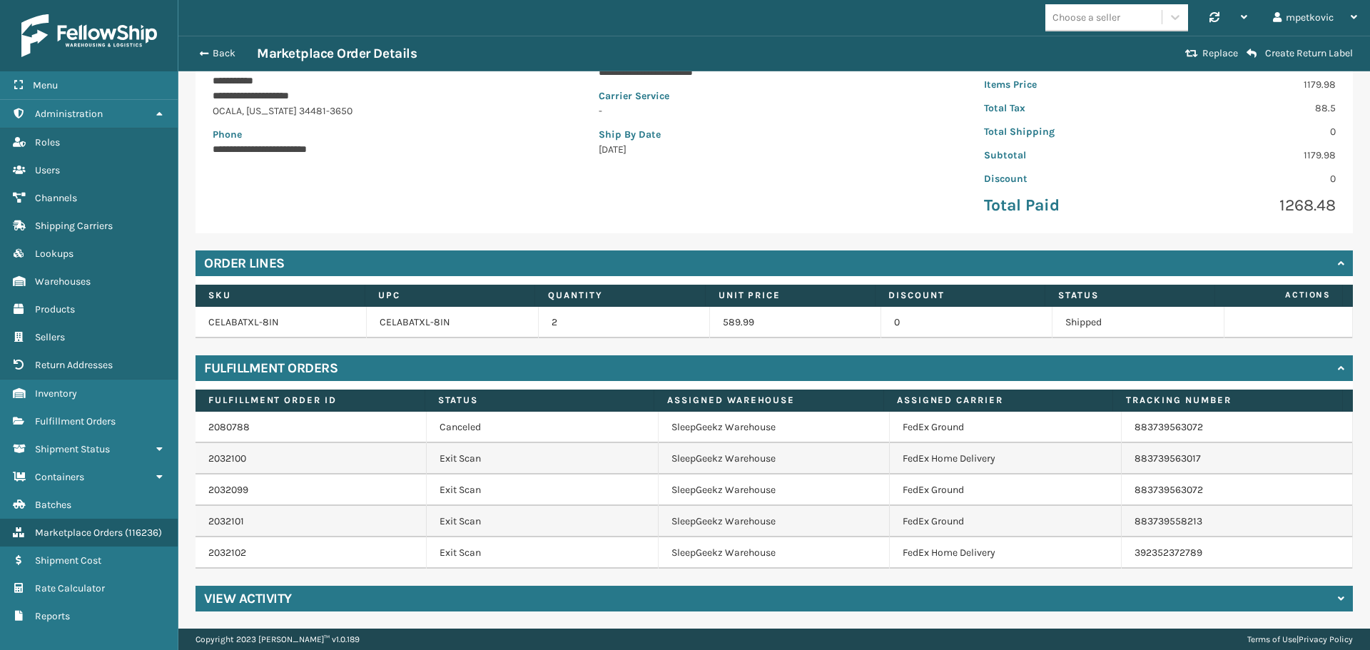
click at [561, 161] on div "**********" at bounding box center [388, 69] width 369 height 193
click at [91, 422] on span "Fulfillment Orders" at bounding box center [75, 421] width 81 height 12
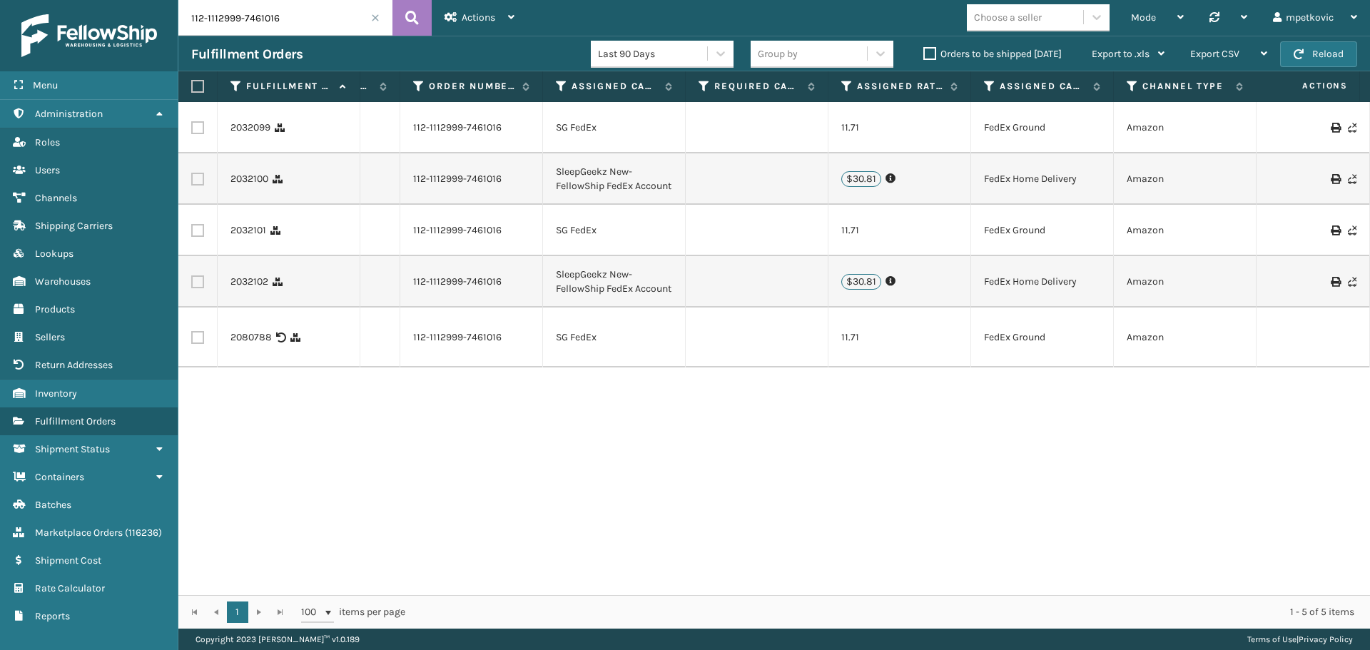
scroll to position [0, 617]
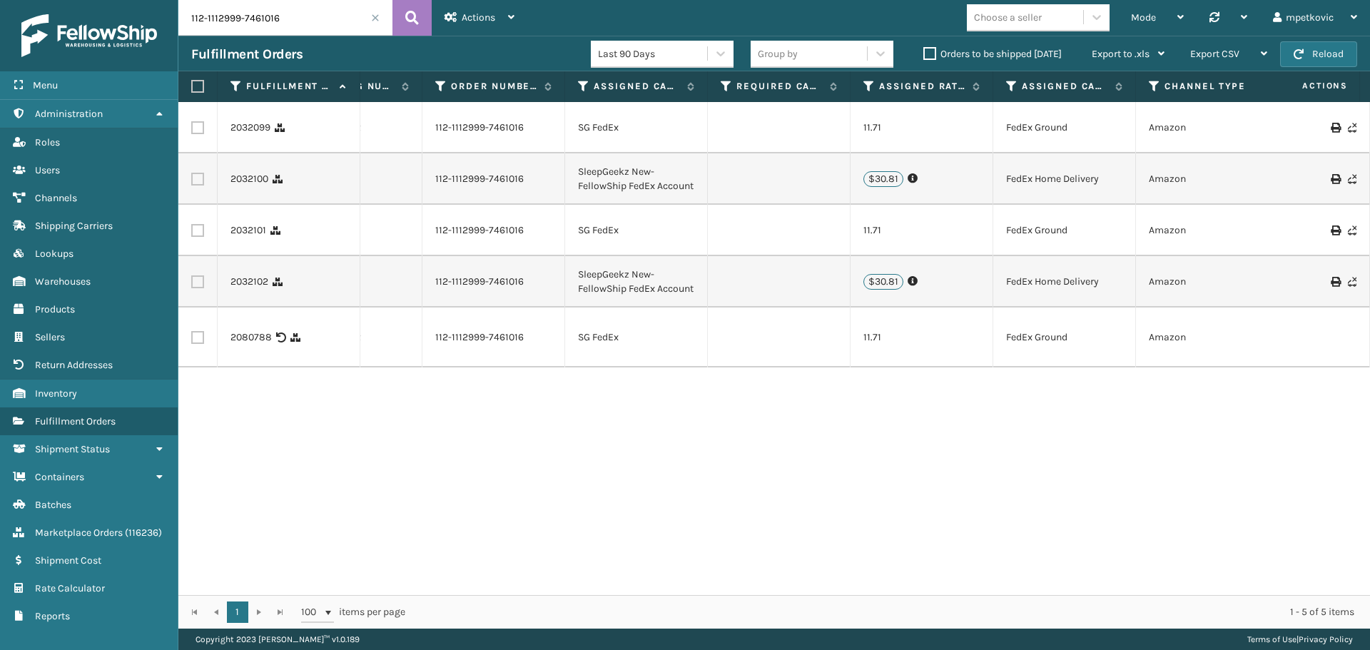
click at [604, 238] on td "SG FedEx" at bounding box center [636, 230] width 143 height 51
click at [601, 238] on td "SG FedEx" at bounding box center [636, 230] width 143 height 51
drag, startPoint x: 621, startPoint y: 239, endPoint x: 578, endPoint y: 239, distance: 42.8
click at [578, 239] on td "SG FedEx" at bounding box center [636, 230] width 143 height 51
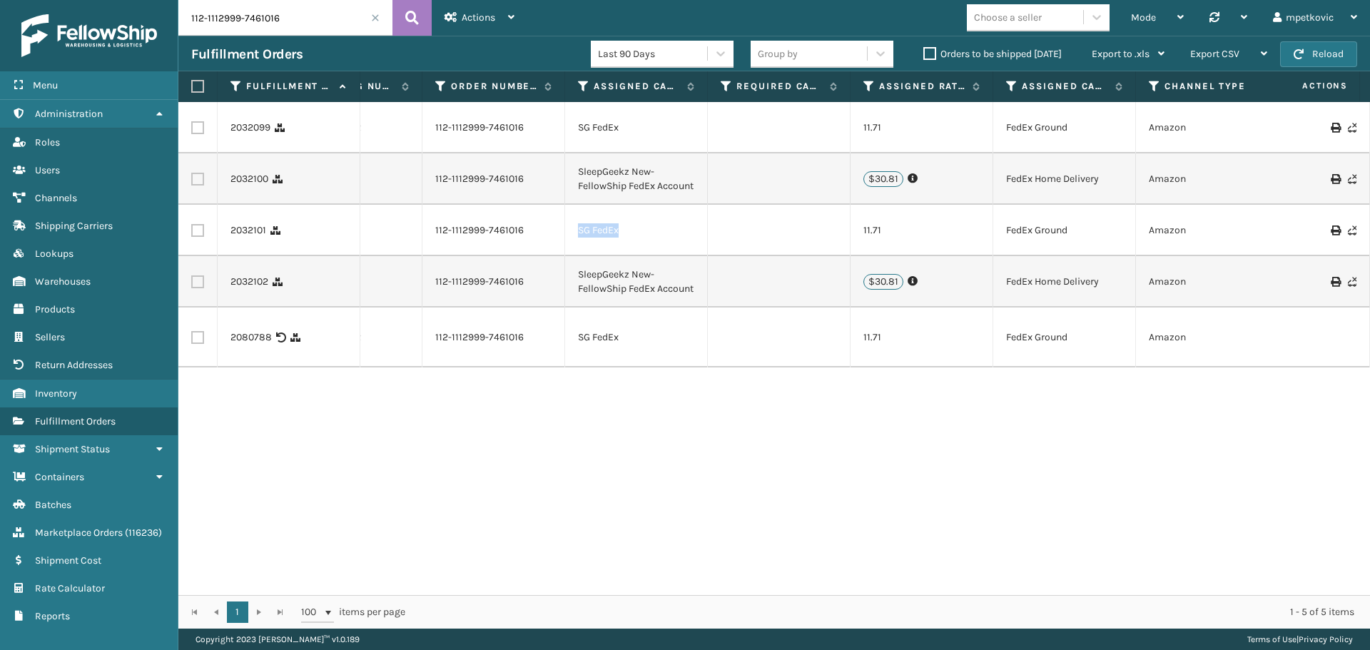
click at [605, 240] on td "SG FedEx" at bounding box center [636, 230] width 143 height 51
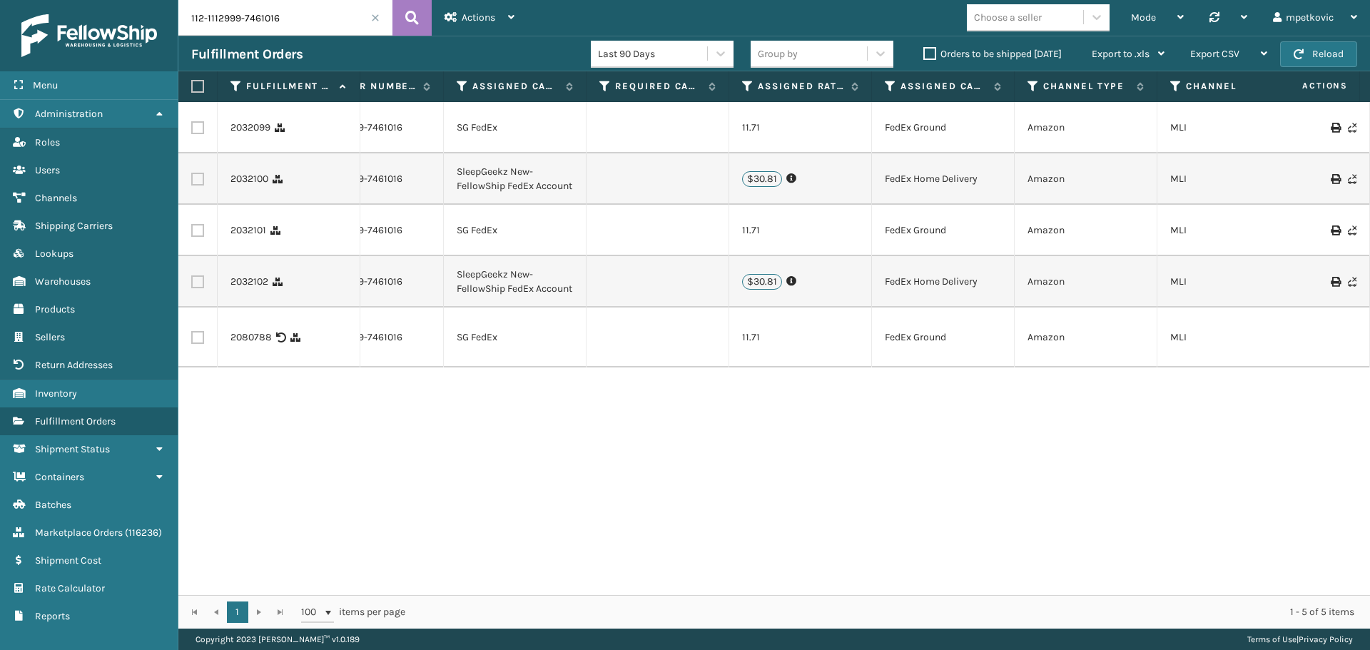
scroll to position [0, 659]
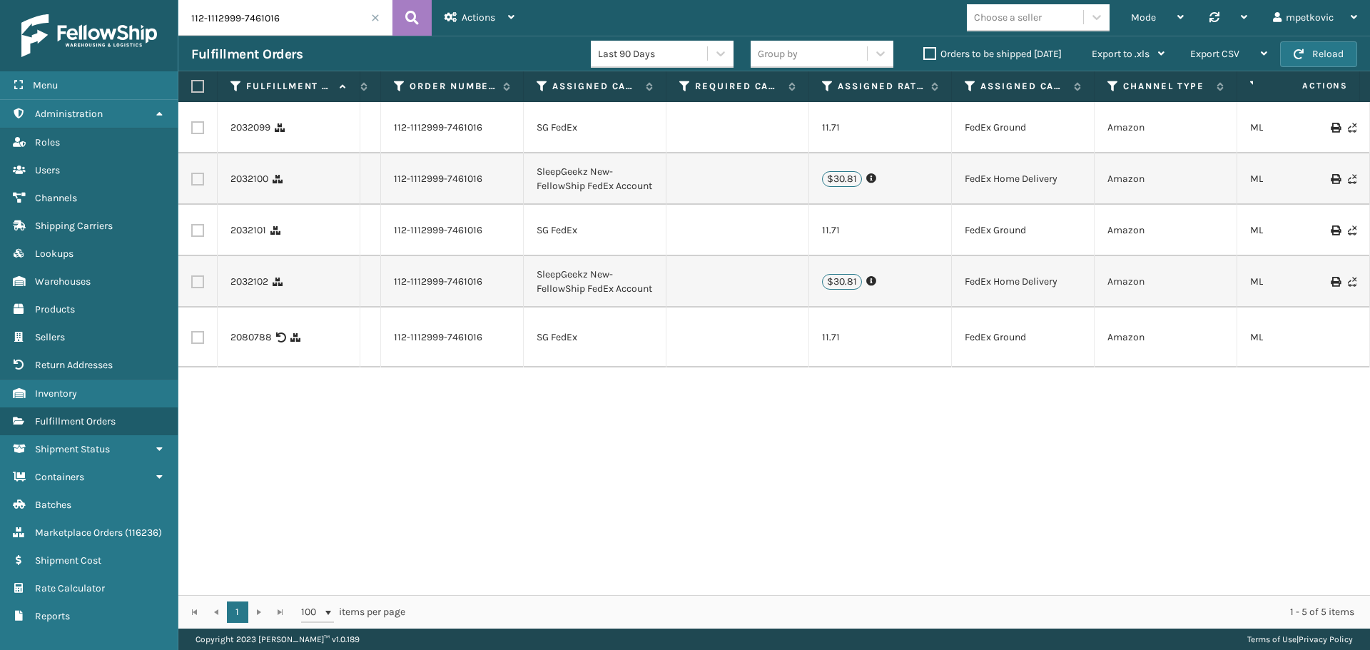
click at [565, 240] on td "SG FedEx" at bounding box center [595, 230] width 143 height 51
click at [556, 177] on td "SleepGeekz New-FellowShip FedEx Account" at bounding box center [595, 178] width 143 height 51
click at [559, 188] on td "SleepGeekz New-FellowShip FedEx Account" at bounding box center [595, 178] width 143 height 51
drag, startPoint x: 572, startPoint y: 196, endPoint x: 535, endPoint y: 168, distance: 46.4
click at [535, 168] on td "SleepGeekz New-FellowShip FedEx Account" at bounding box center [595, 178] width 143 height 51
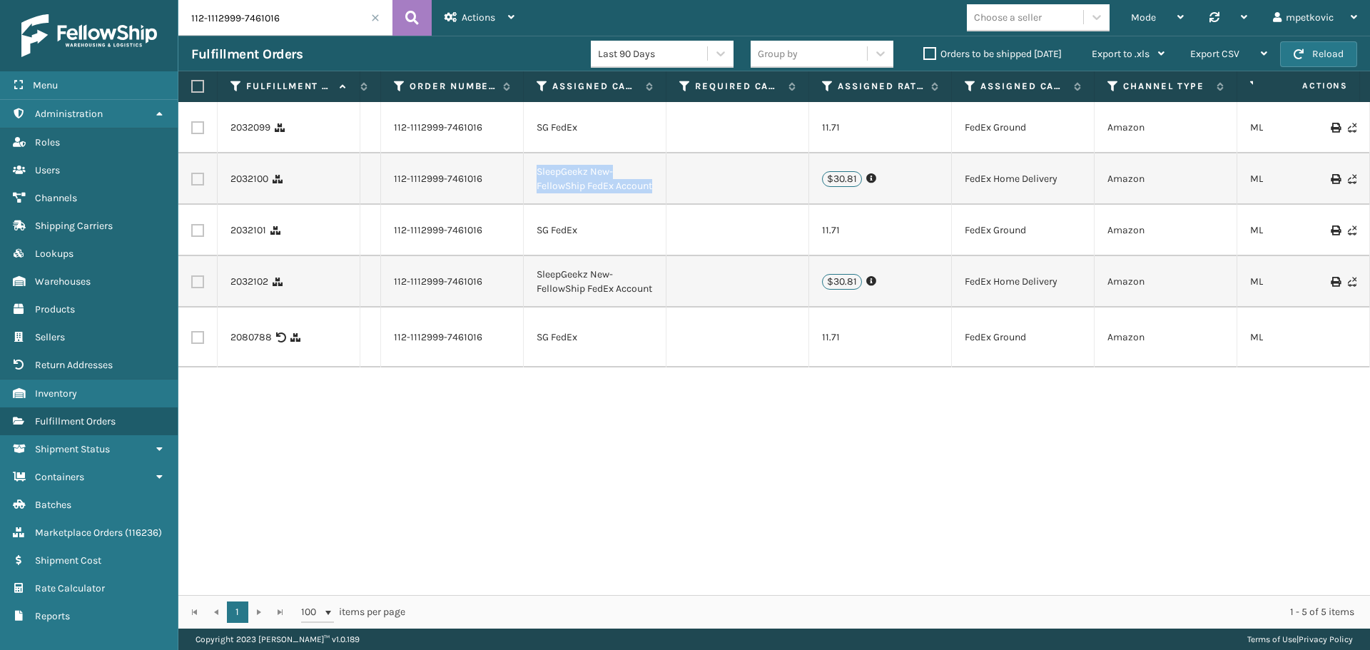
click at [557, 185] on td "SleepGeekz New-FellowShip FedEx Account" at bounding box center [595, 178] width 143 height 51
click at [568, 225] on td "SG FedEx" at bounding box center [595, 230] width 143 height 51
click at [575, 238] on td "SG FedEx" at bounding box center [595, 230] width 143 height 51
click at [592, 399] on div "2032099 [DATE] [US_STATE] Exit Scan 883739563072 112-1112999-7461016 SG FedEx 1…" at bounding box center [774, 348] width 1192 height 493
drag, startPoint x: 584, startPoint y: 241, endPoint x: 536, endPoint y: 241, distance: 48.5
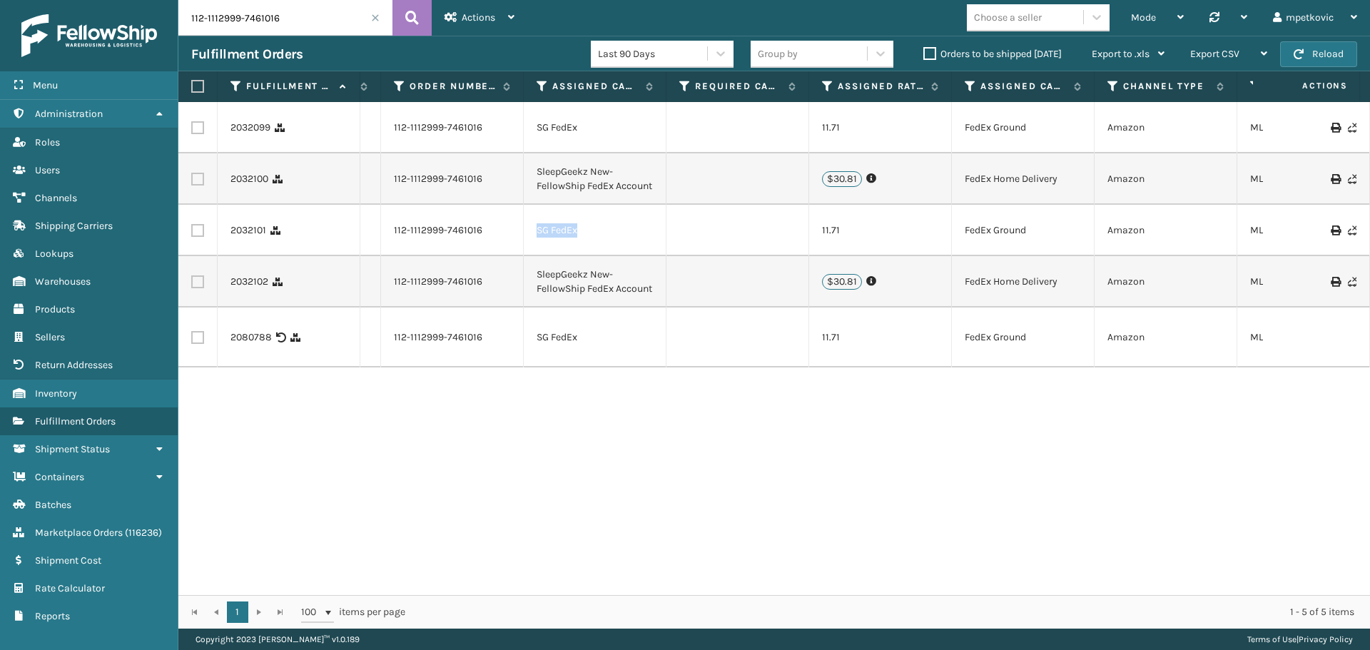
click at [536, 241] on td "SG FedEx" at bounding box center [595, 230] width 143 height 51
click at [605, 465] on div "2032099 [DATE] [US_STATE] Exit Scan 883739563072 112-1112999-7461016 SG FedEx 1…" at bounding box center [774, 348] width 1192 height 493
click at [559, 440] on div "2032099 [DATE] [US_STATE] Exit Scan 883739563072 112-1112999-7461016 SG FedEx 1…" at bounding box center [774, 348] width 1192 height 493
click at [564, 426] on div "2032099 [DATE] [US_STATE] Exit Scan 883739563072 112-1112999-7461016 SG FedEx 1…" at bounding box center [774, 348] width 1192 height 493
drag, startPoint x: 617, startPoint y: 423, endPoint x: 604, endPoint y: 424, distance: 12.2
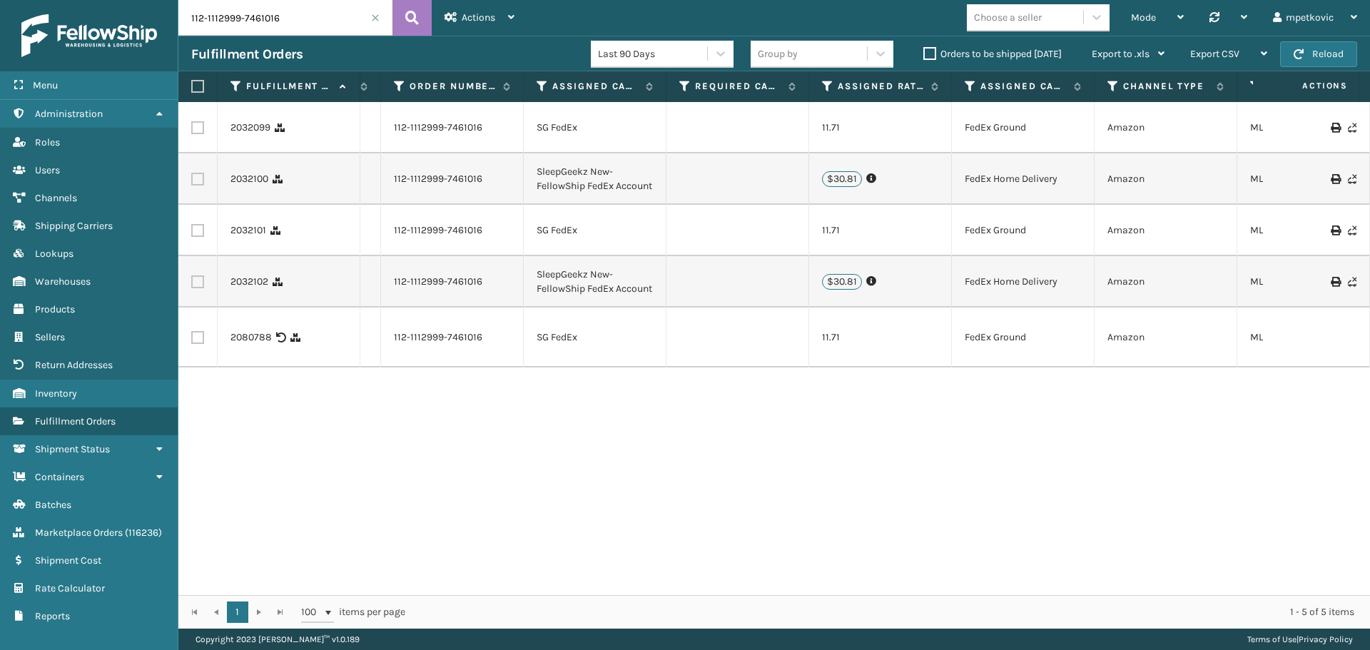
click at [616, 423] on div "2032099 [DATE] [US_STATE] Exit Scan 883739563072 112-1112999-7461016 SG FedEx 1…" at bounding box center [774, 348] width 1192 height 493
click at [604, 424] on div "2032099 [DATE] [US_STATE] Exit Scan 883739563072 112-1112999-7461016 SG FedEx 1…" at bounding box center [774, 348] width 1192 height 493
click at [611, 422] on div "2032099 [DATE] [US_STATE] Exit Scan 883739563072 112-1112999-7461016 SG FedEx 1…" at bounding box center [774, 348] width 1192 height 493
click at [615, 422] on div "2032099 [DATE] [US_STATE] Exit Scan 883739563072 112-1112999-7461016 SG FedEx 1…" at bounding box center [774, 348] width 1192 height 493
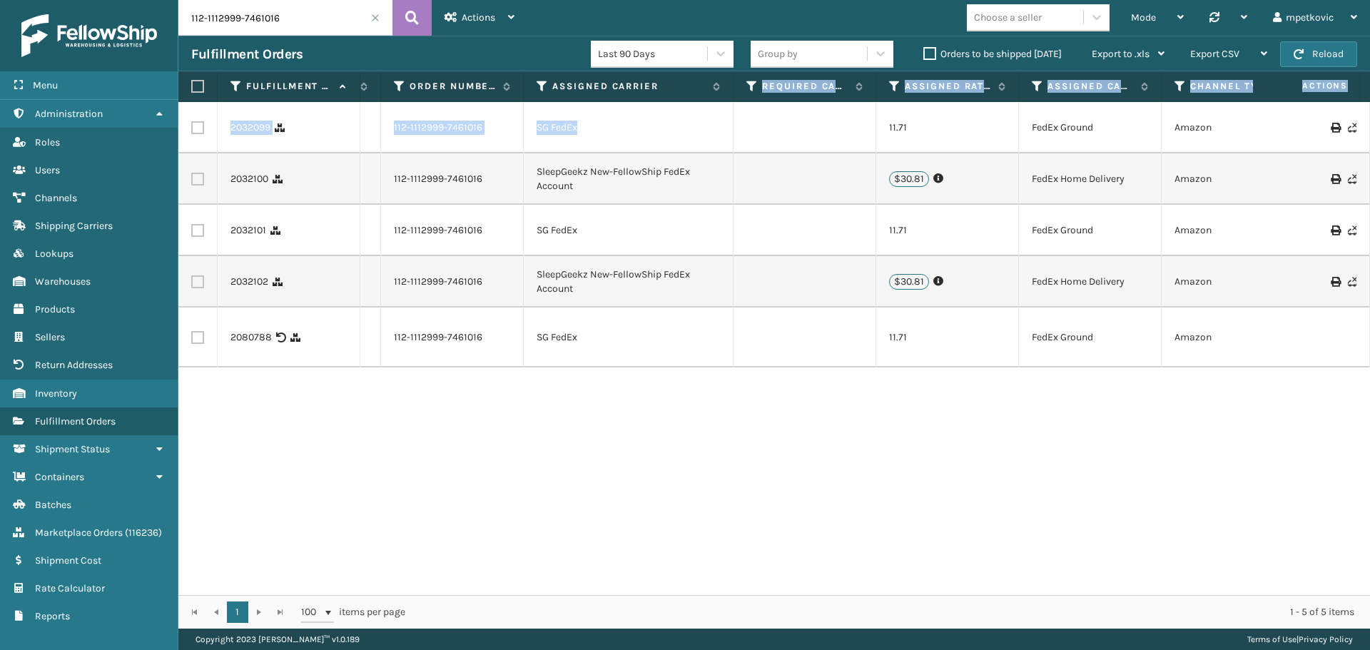
drag, startPoint x: 664, startPoint y: 96, endPoint x: 731, endPoint y: 108, distance: 68.2
click at [731, 108] on div "Fulfillment Order Id WH Ship By Date Is Buy Shipping State Status Tracking Numb…" at bounding box center [774, 349] width 1192 height 557
click at [624, 134] on td "SG FedEx" at bounding box center [629, 127] width 210 height 51
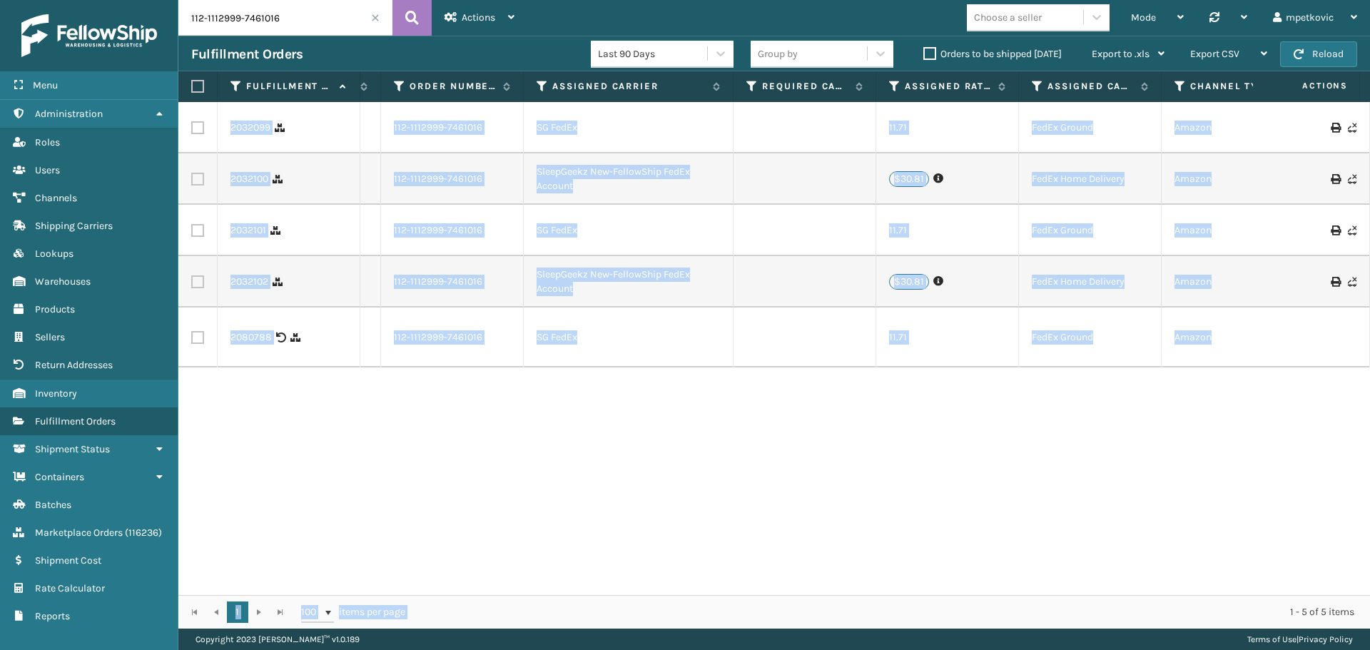
drag, startPoint x: 529, startPoint y: 595, endPoint x: 419, endPoint y: 579, distance: 111.0
click at [419, 579] on div "Fulfillment Order Id WH Ship By Date Is Buy Shipping State Status Tracking Numb…" at bounding box center [774, 349] width 1192 height 557
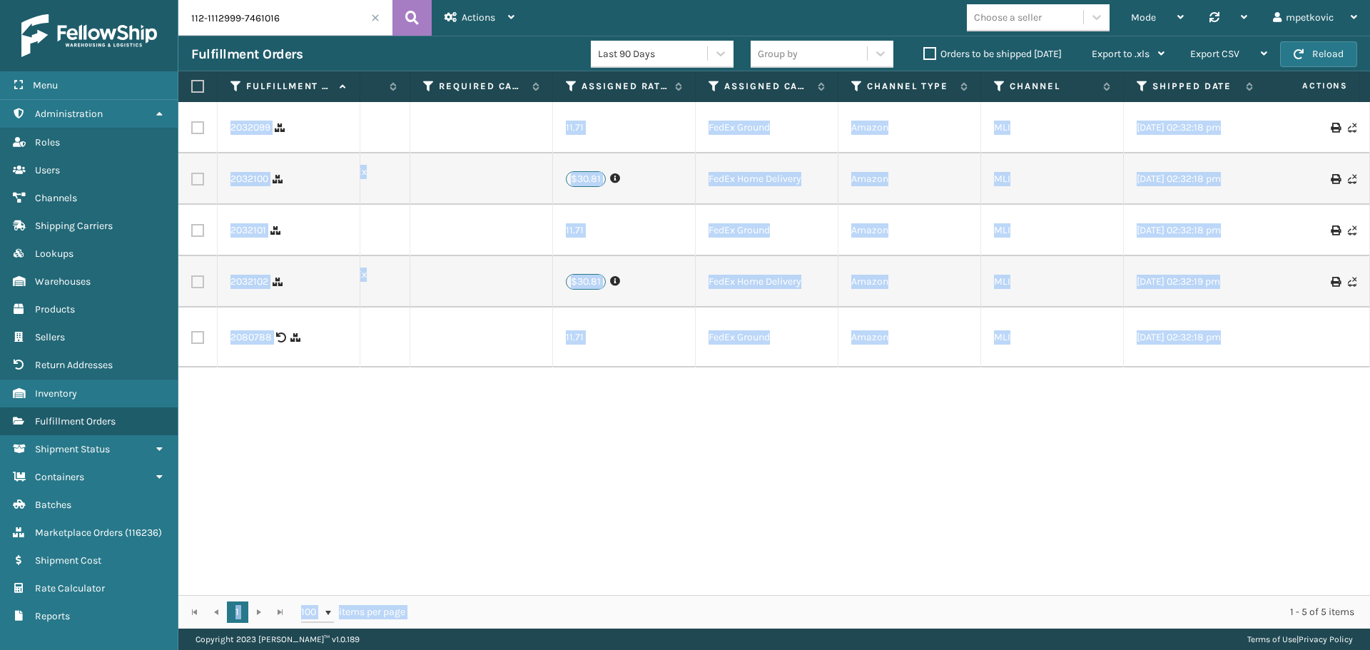
scroll to position [0, 1069]
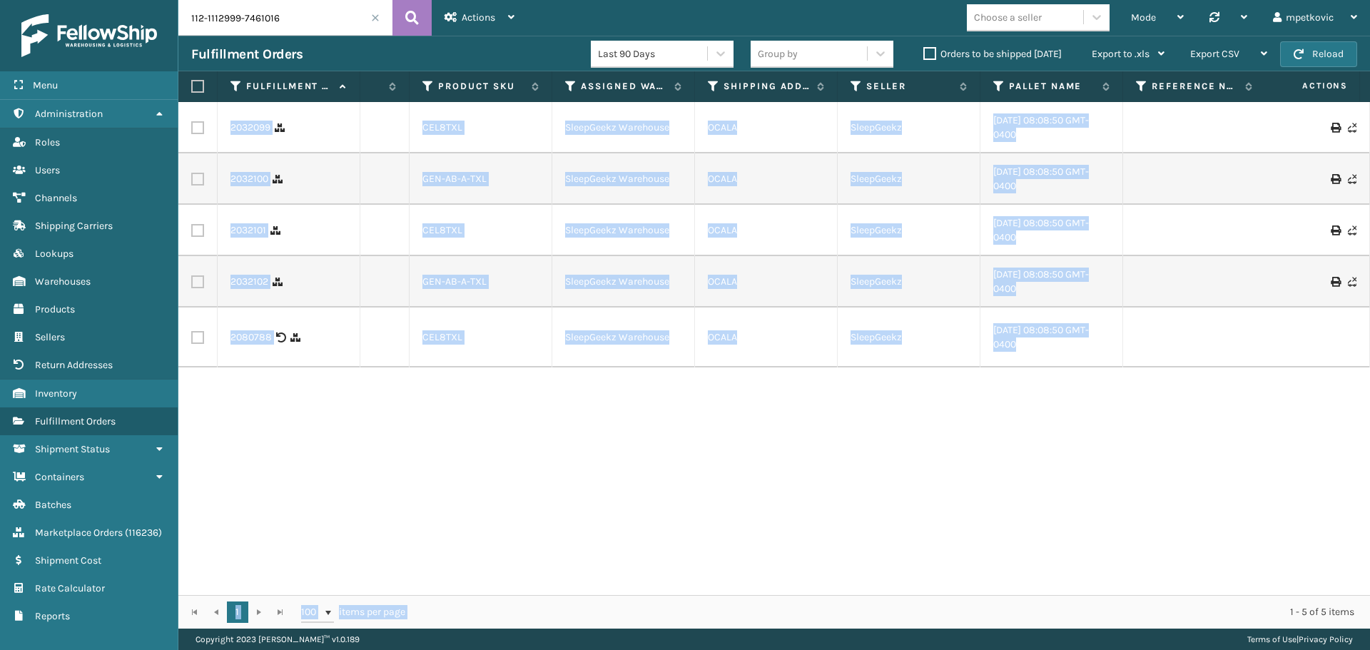
click at [644, 486] on div "2032099 [DATE] [US_STATE] Exit Scan 883739563072 112-1112999-7461016 SG FedEx 1…" at bounding box center [774, 348] width 1192 height 493
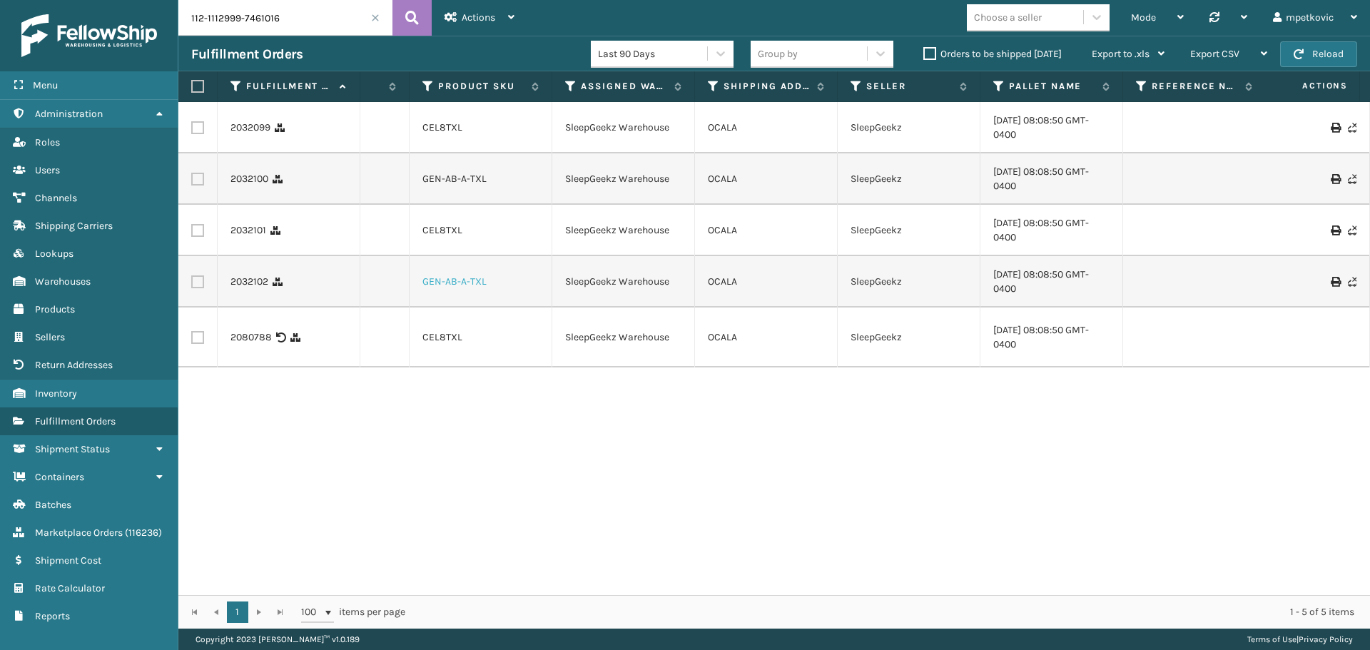
click at [463, 278] on link "GEN-AB-A-TXL" at bounding box center [454, 281] width 64 height 12
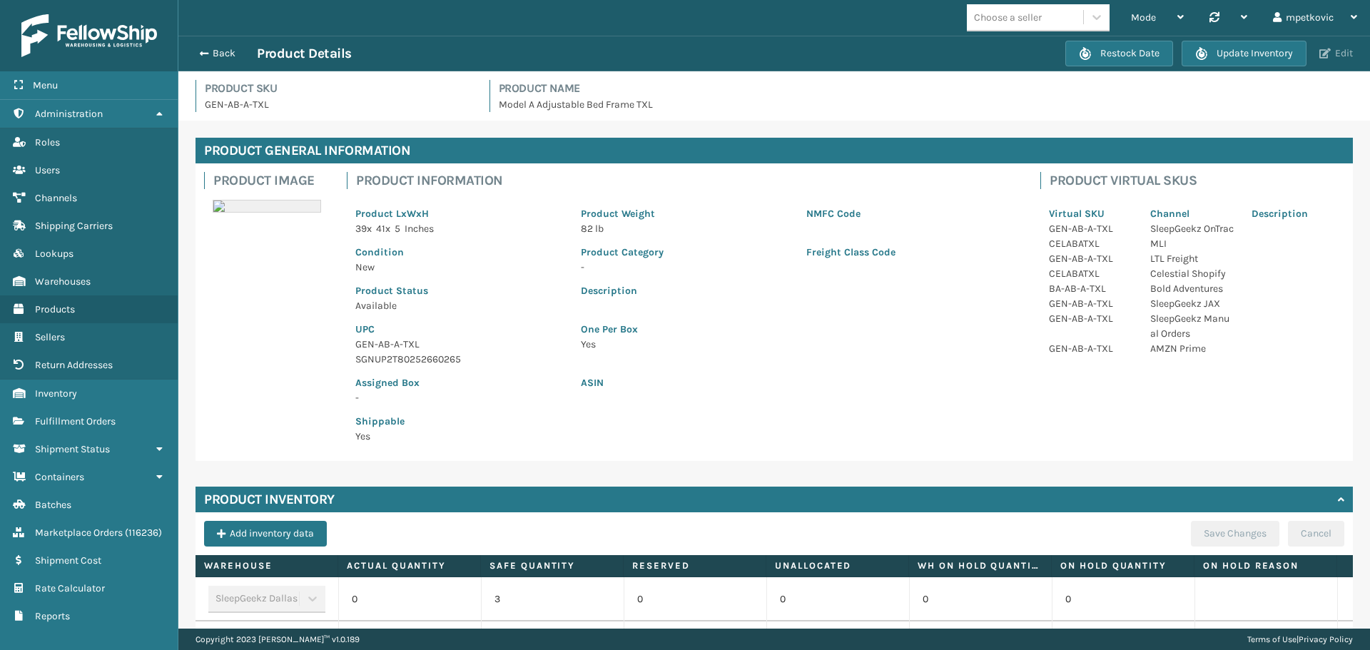
click at [1332, 53] on button "Edit" at bounding box center [1336, 53] width 42 height 13
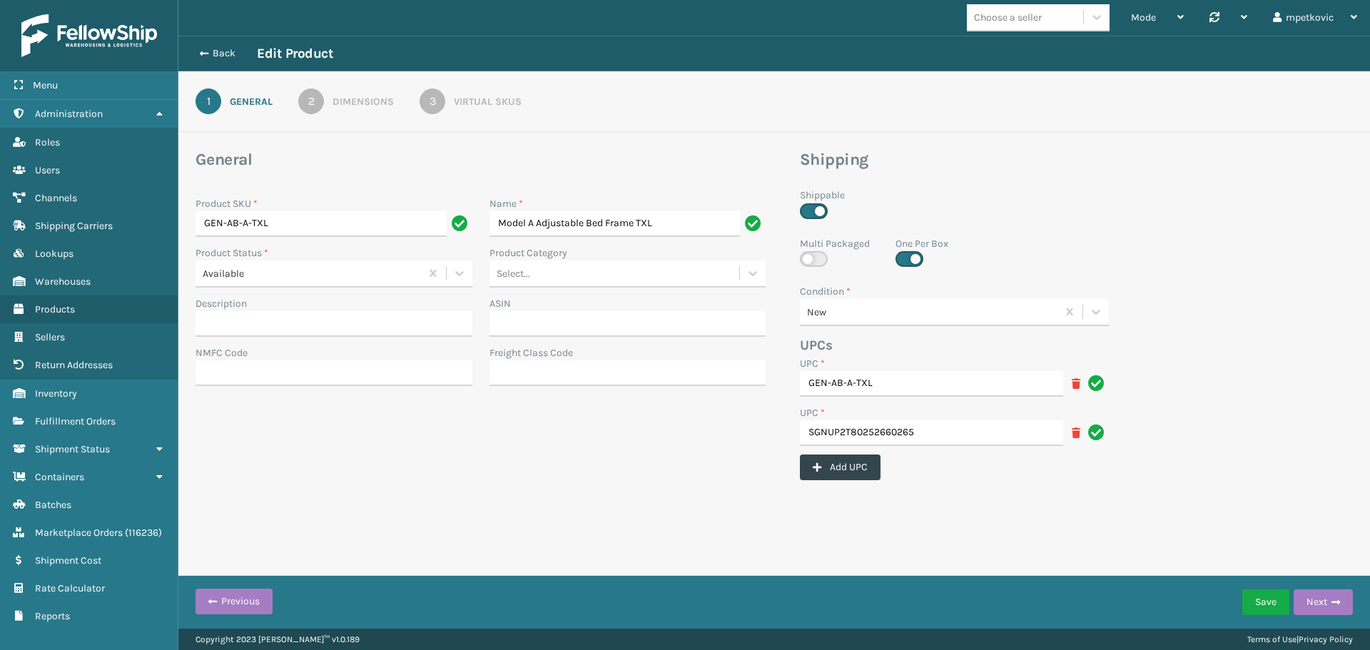
click at [490, 97] on div "Virtual SKUs" at bounding box center [488, 101] width 68 height 15
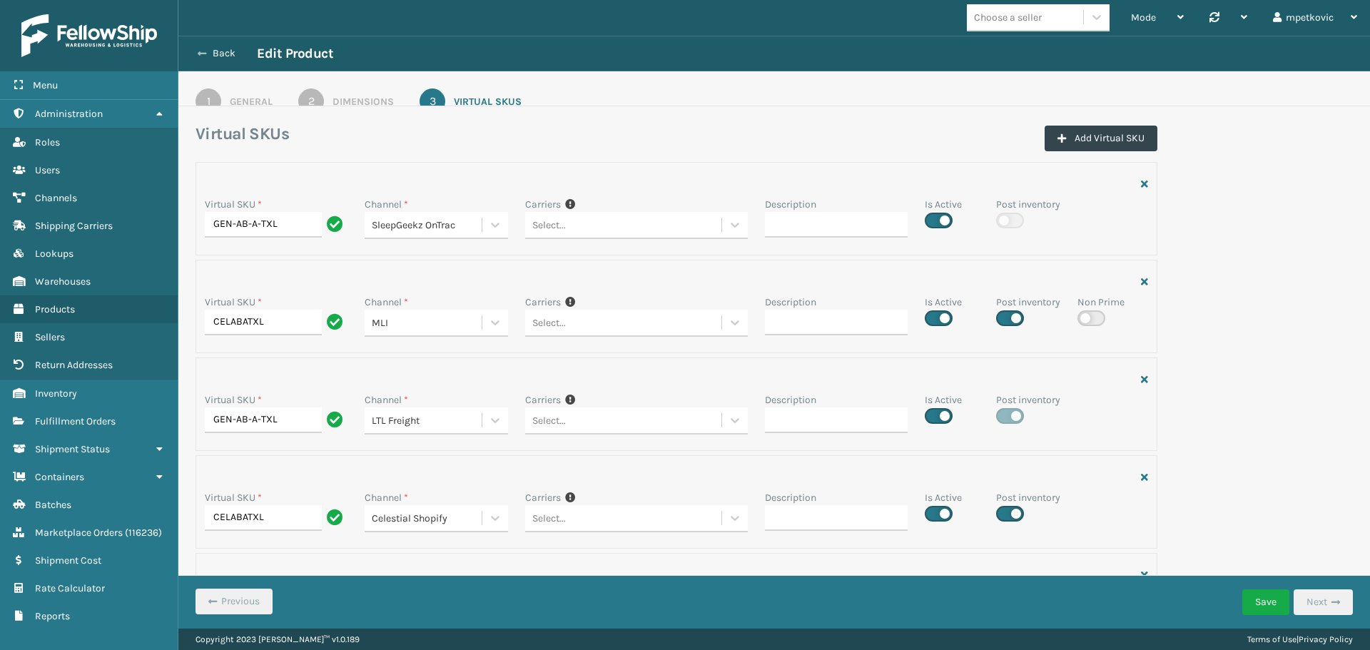
click at [223, 56] on button "Back" at bounding box center [224, 53] width 66 height 13
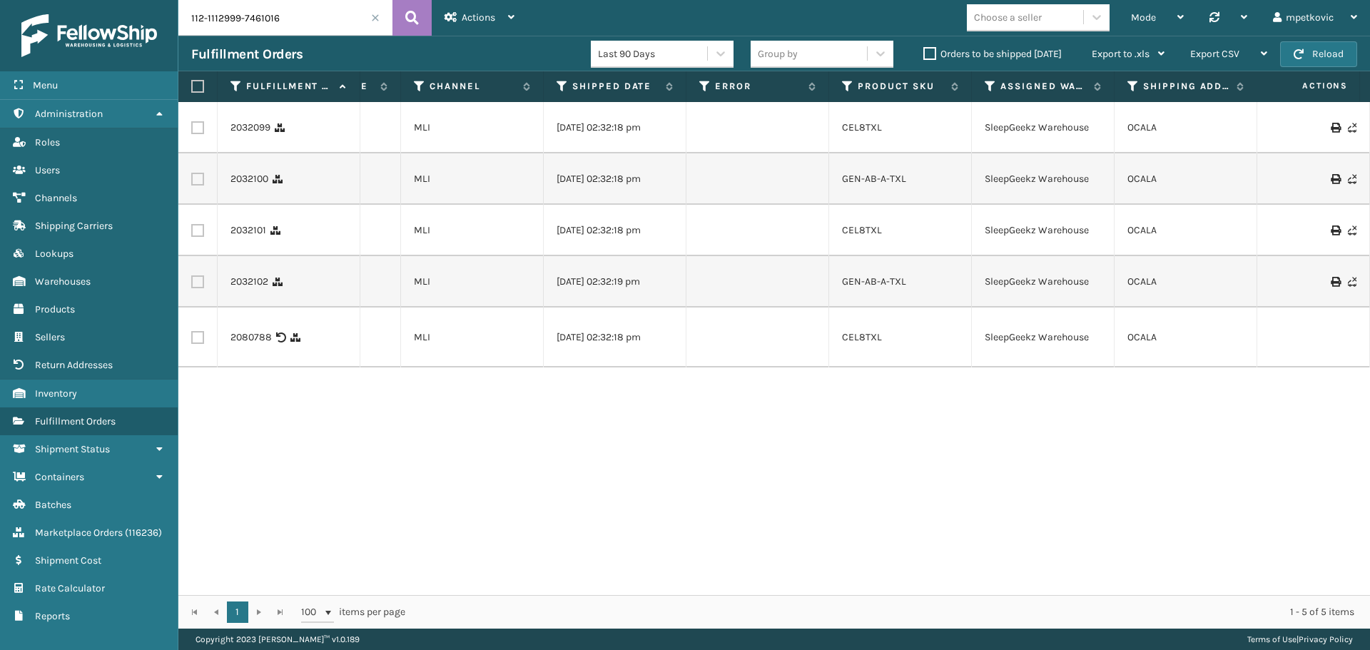
click at [864, 136] on td "CEL8TXL" at bounding box center [900, 127] width 143 height 51
click at [861, 130] on link "CEL8TXL" at bounding box center [862, 127] width 40 height 12
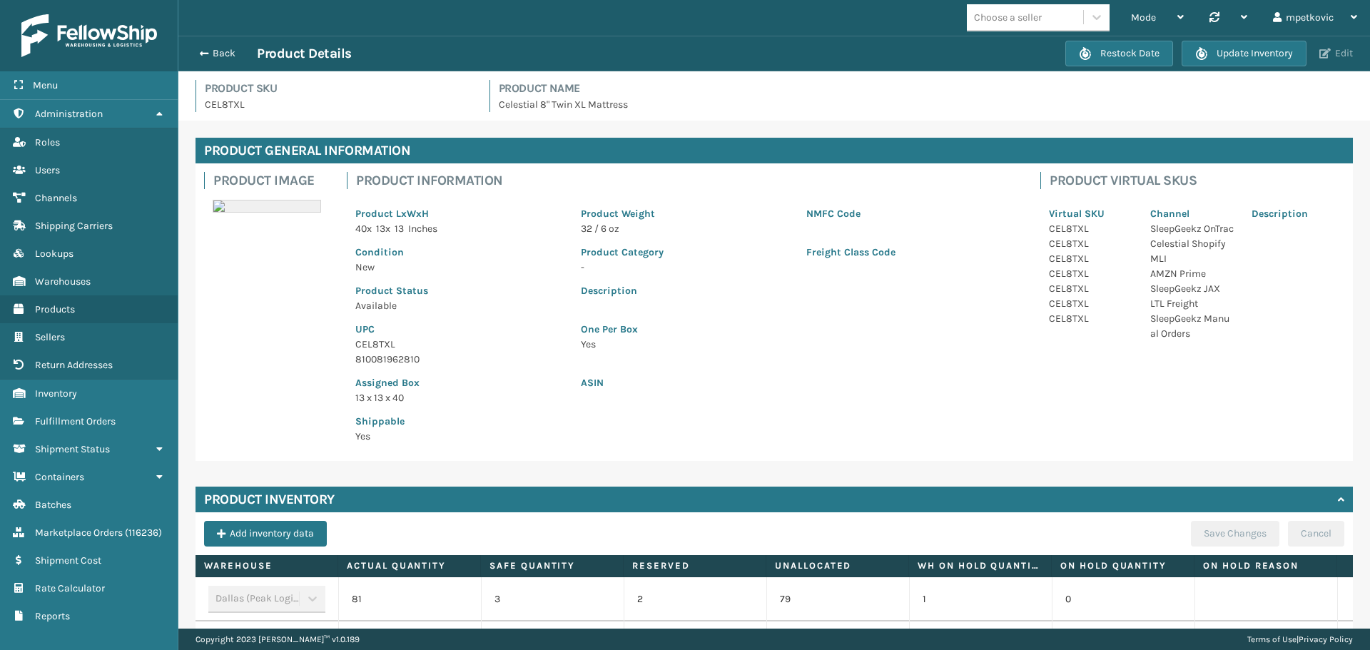
click at [1345, 47] on button "Edit" at bounding box center [1336, 53] width 42 height 13
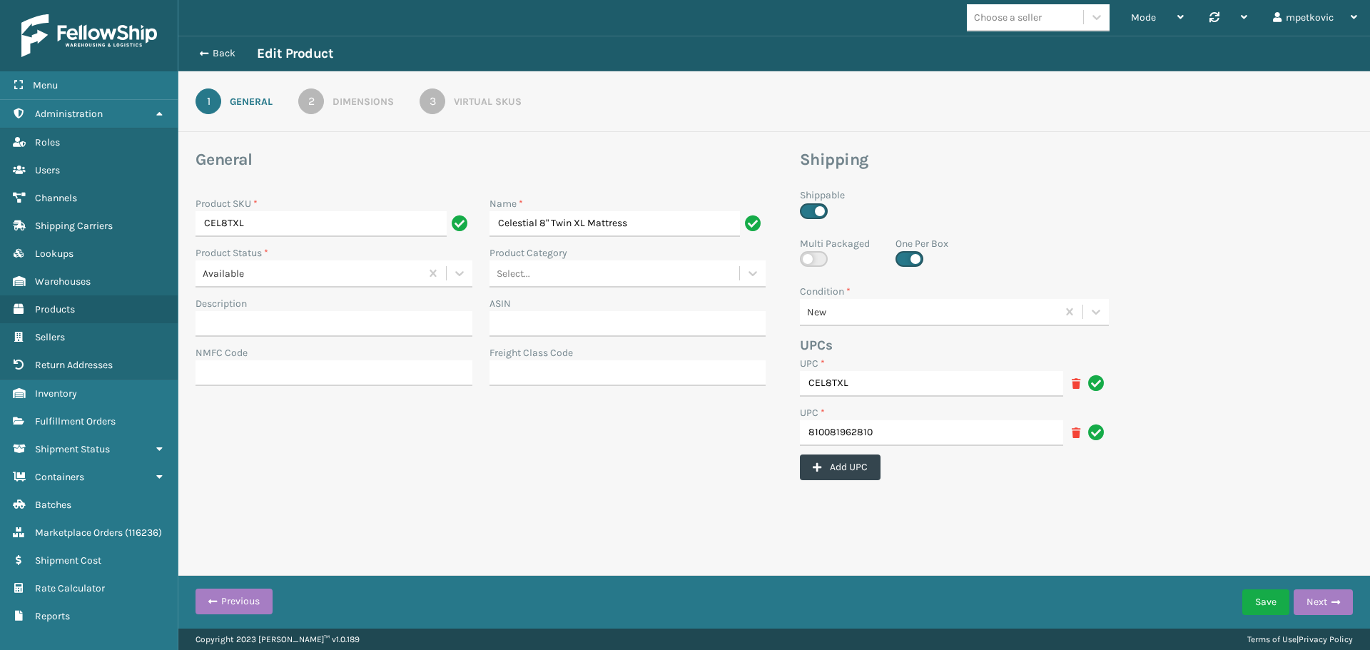
click at [469, 99] on div "Virtual SKUs" at bounding box center [488, 101] width 68 height 15
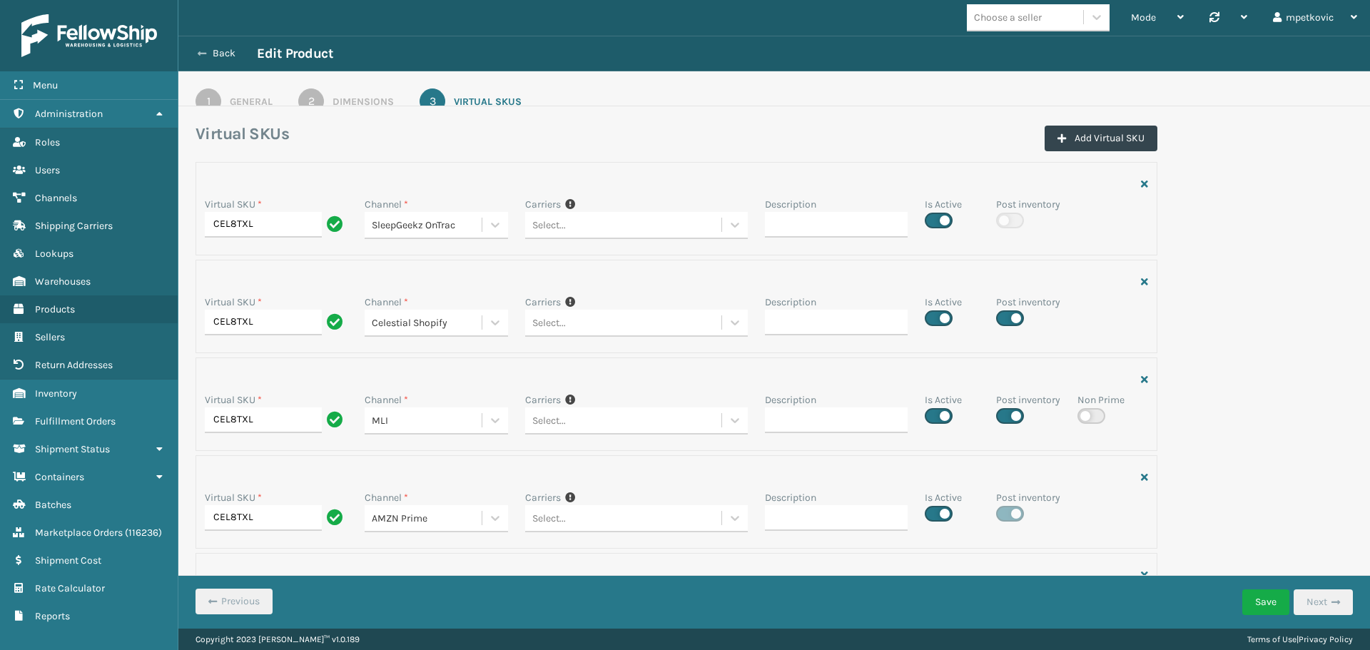
click at [213, 57] on button "Back" at bounding box center [224, 53] width 66 height 13
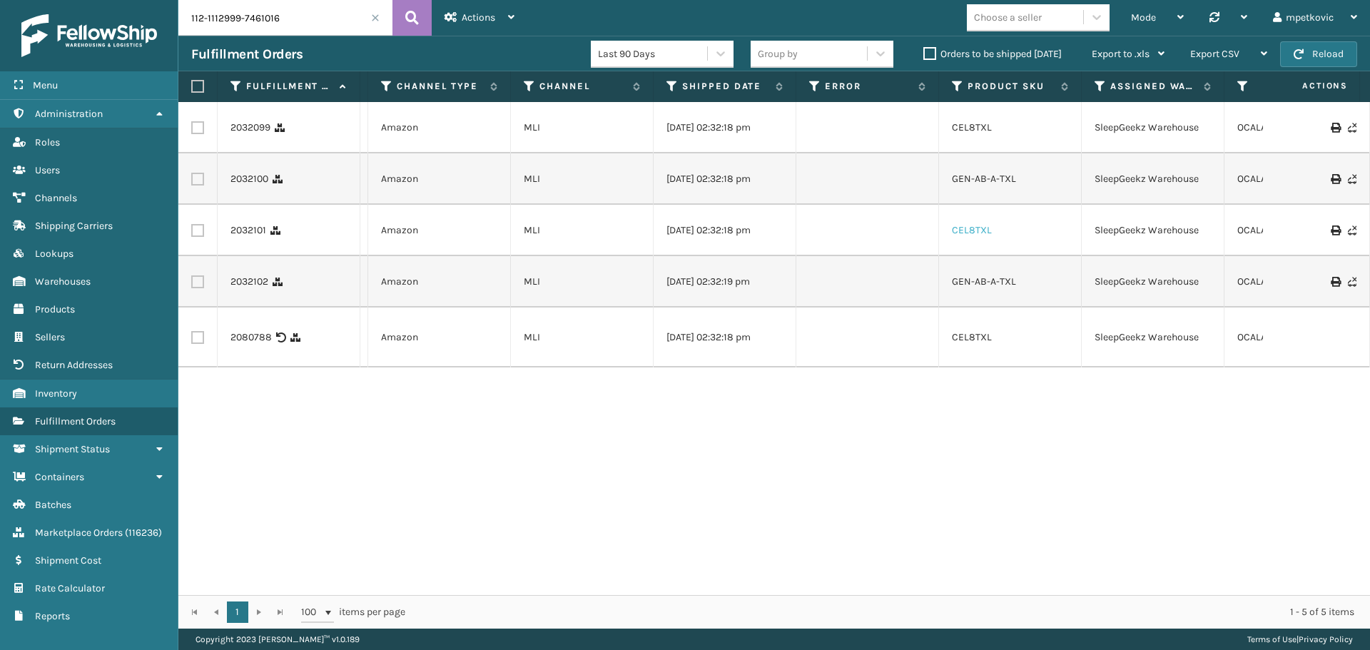
click at [973, 228] on link "CEL8TXL" at bounding box center [972, 230] width 40 height 12
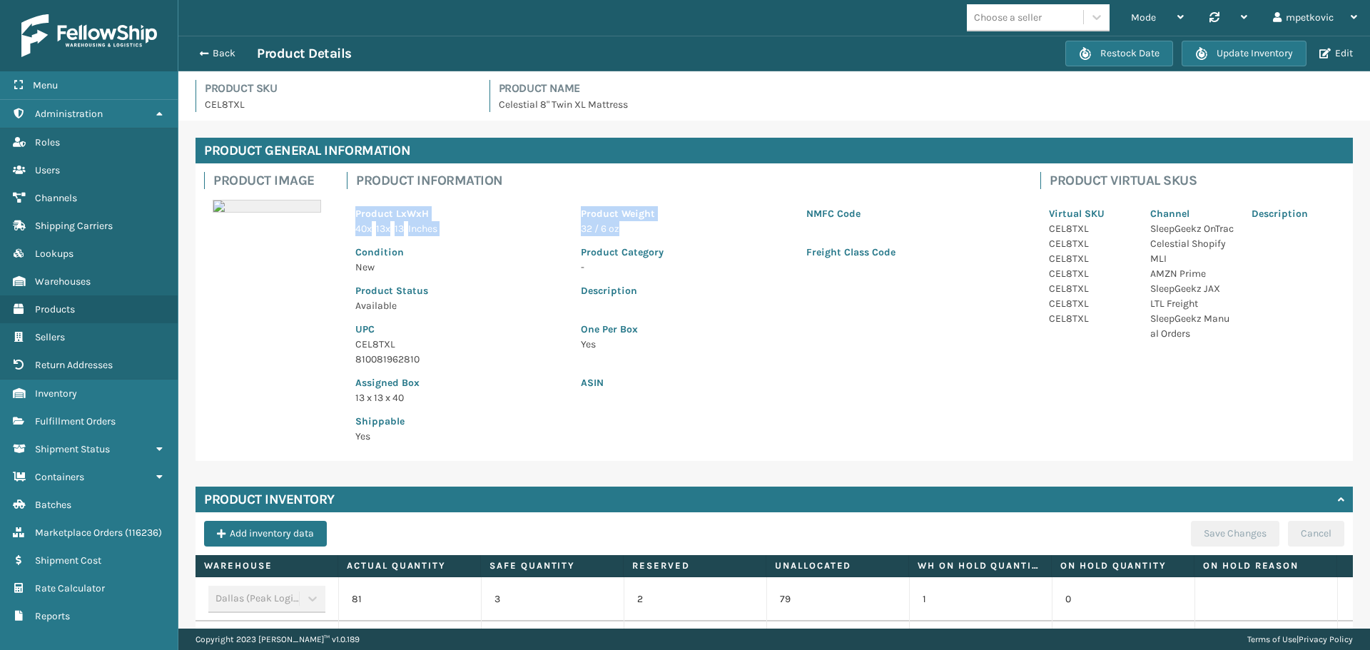
drag, startPoint x: 351, startPoint y: 217, endPoint x: 699, endPoint y: 231, distance: 348.5
click at [699, 231] on div "Product LxWxH 40 x 13 x 13 Inches Product Weight 32 / 6 oz NMFC Code" at bounding box center [685, 217] width 677 height 39
click at [674, 232] on p "32 / 6 oz" at bounding box center [685, 228] width 208 height 15
click at [204, 60] on div "Back Product Details Restock Date Update Inventory Edit" at bounding box center [774, 54] width 1192 height 36
click at [223, 57] on button "Back" at bounding box center [224, 53] width 66 height 13
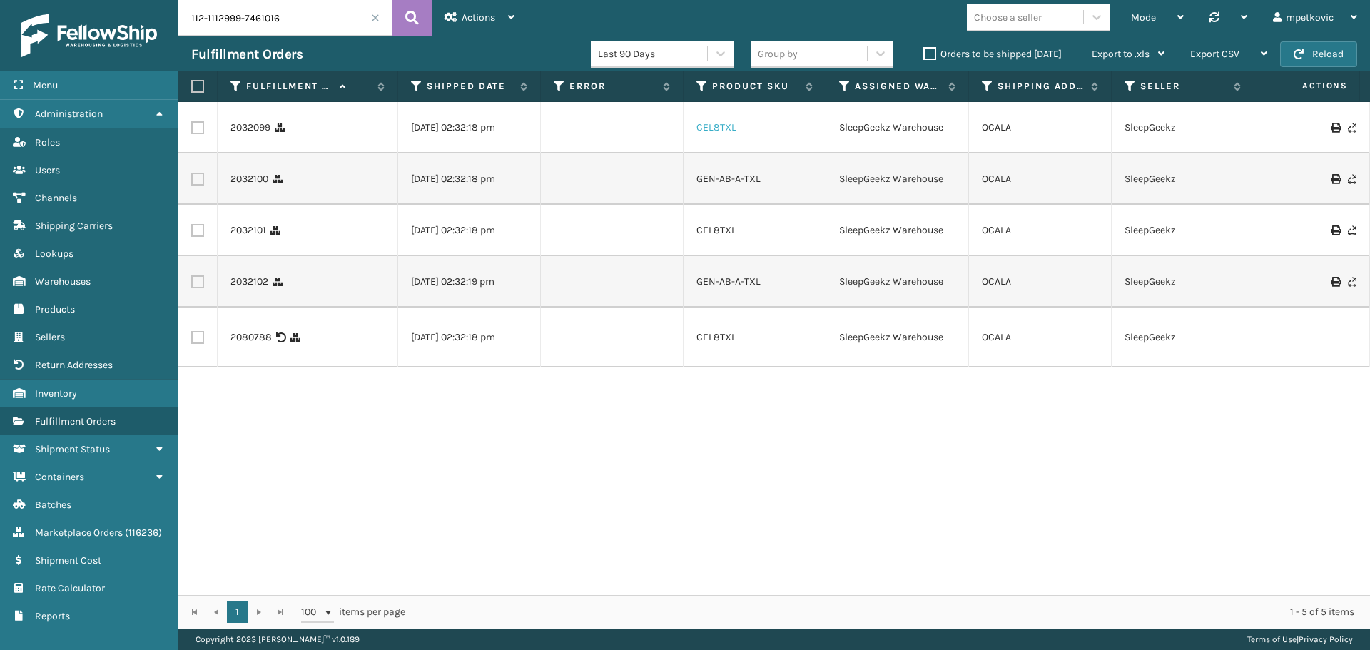
click at [719, 122] on link "CEL8TXL" at bounding box center [717, 127] width 40 height 12
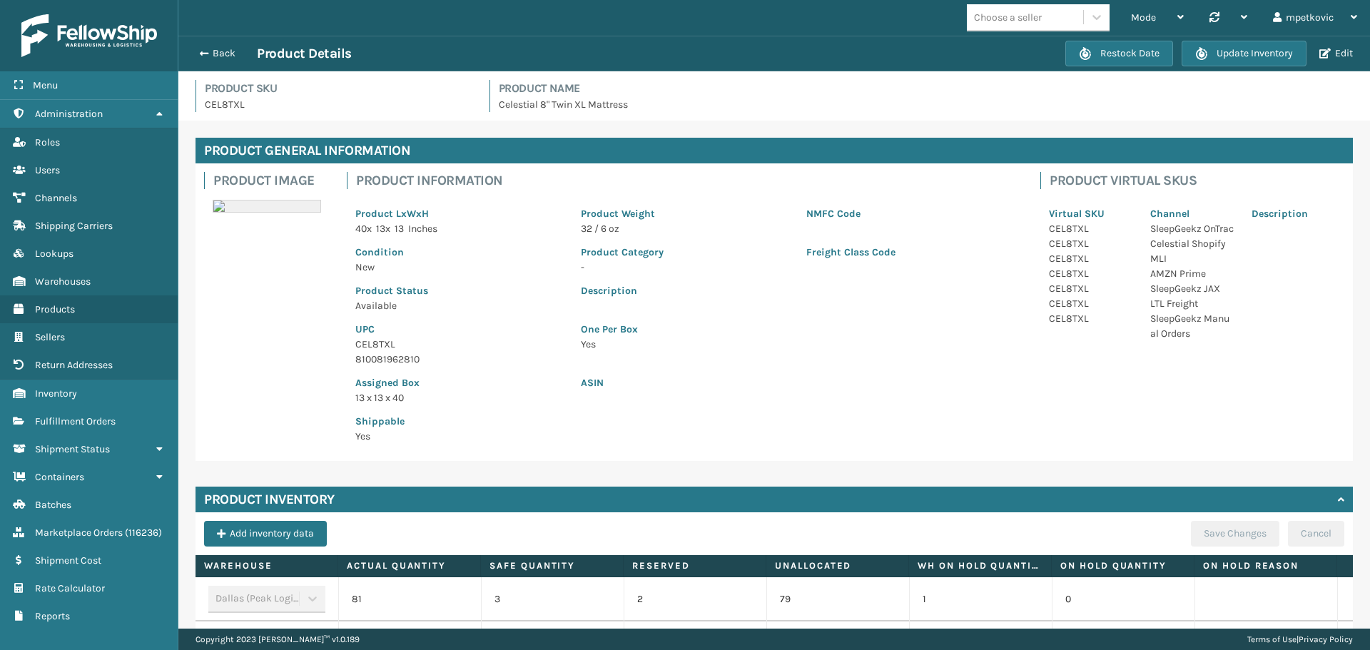
click at [231, 64] on div "Back Product Details Restock Date Update Inventory Edit" at bounding box center [774, 54] width 1192 height 36
click at [221, 51] on button "Back" at bounding box center [224, 53] width 66 height 13
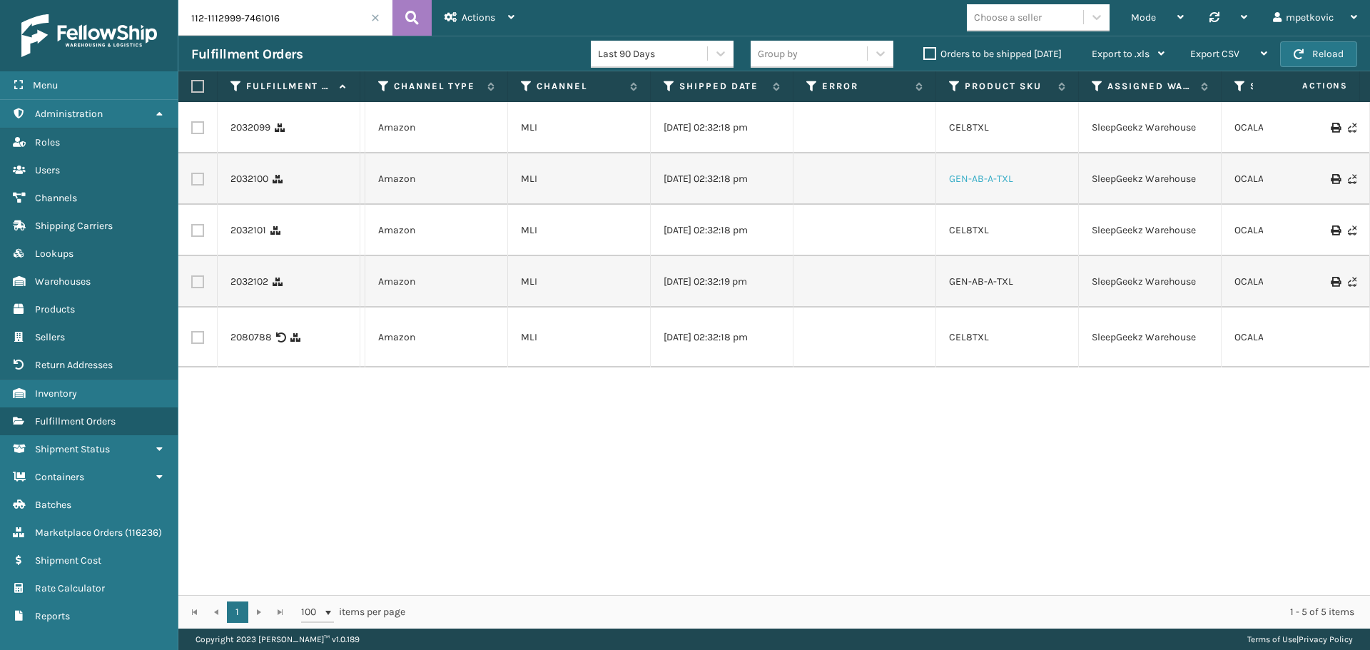
click at [973, 180] on link "GEN-AB-A-TXL" at bounding box center [981, 179] width 64 height 12
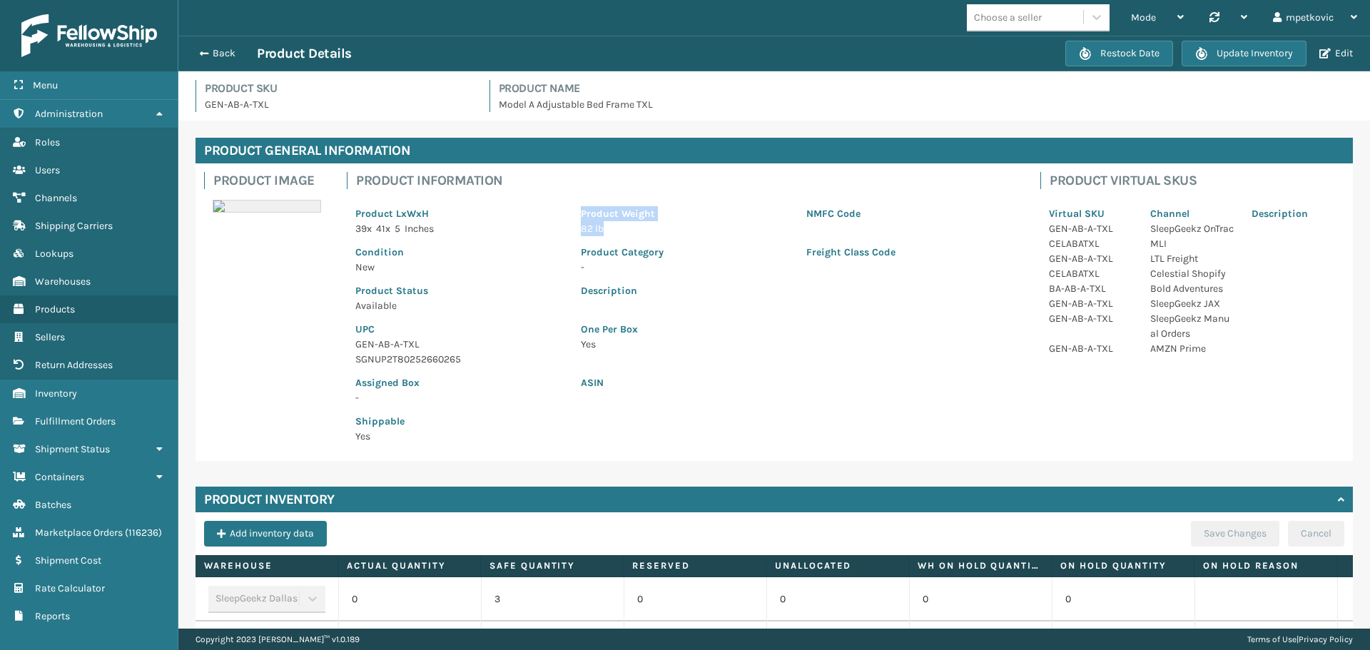
drag, startPoint x: 604, startPoint y: 235, endPoint x: 562, endPoint y: 233, distance: 42.1
click at [562, 233] on div "Product LxWxH 39 x 41 x 5 Inches Product Weight 82 lb NMFC Code" at bounding box center [685, 217] width 677 height 39
click at [562, 233] on div "Product LxWxH 39 x 41 x 5 Inches" at bounding box center [460, 217] width 226 height 39
drag, startPoint x: 349, startPoint y: 233, endPoint x: 619, endPoint y: 226, distance: 270.6
click at [619, 241] on div "Product LxWxH 39 x 41 x 5 Inches Product Weight 82 lb NMFC Code Condition New P…" at bounding box center [685, 320] width 677 height 263
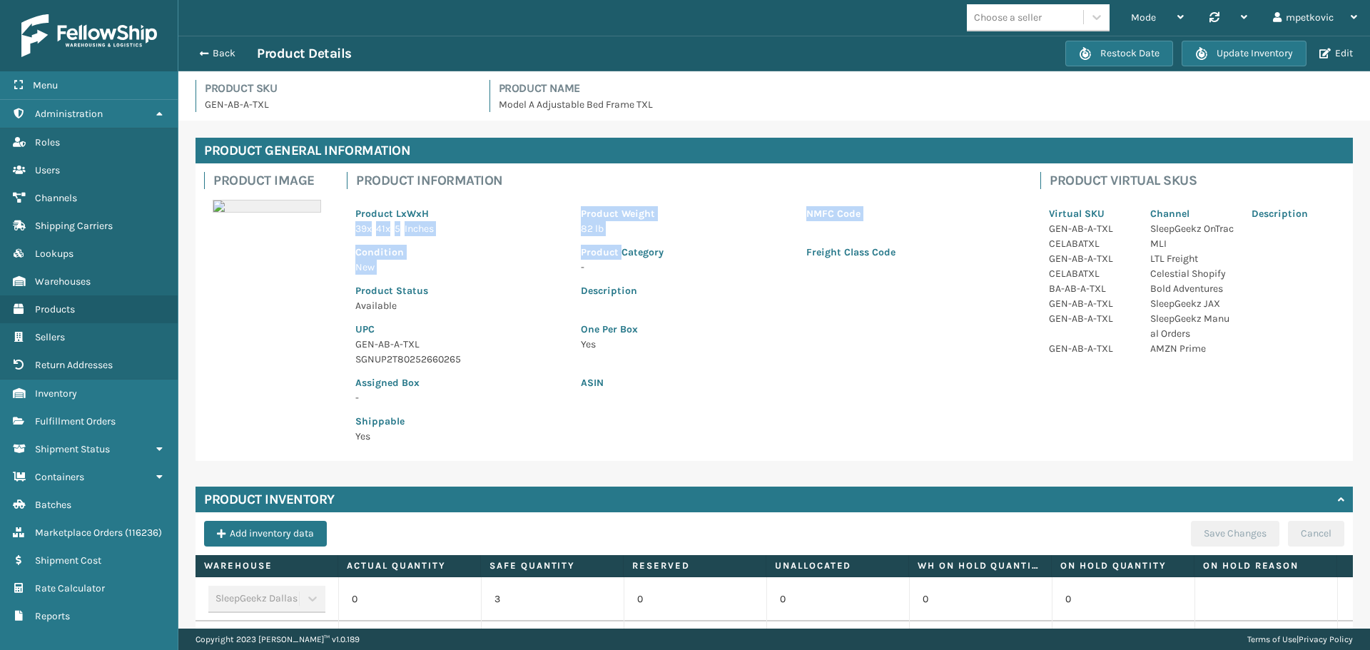
click at [619, 226] on p "82 lb" at bounding box center [685, 228] width 208 height 15
click at [560, 230] on p "39 x 41 x 5 Inches" at bounding box center [459, 228] width 208 height 15
drag, startPoint x: 573, startPoint y: 232, endPoint x: 607, endPoint y: 236, distance: 33.7
click at [607, 236] on div "Product Weight 82 lb" at bounding box center [685, 217] width 226 height 39
click at [607, 236] on p "82 lb" at bounding box center [685, 228] width 208 height 15
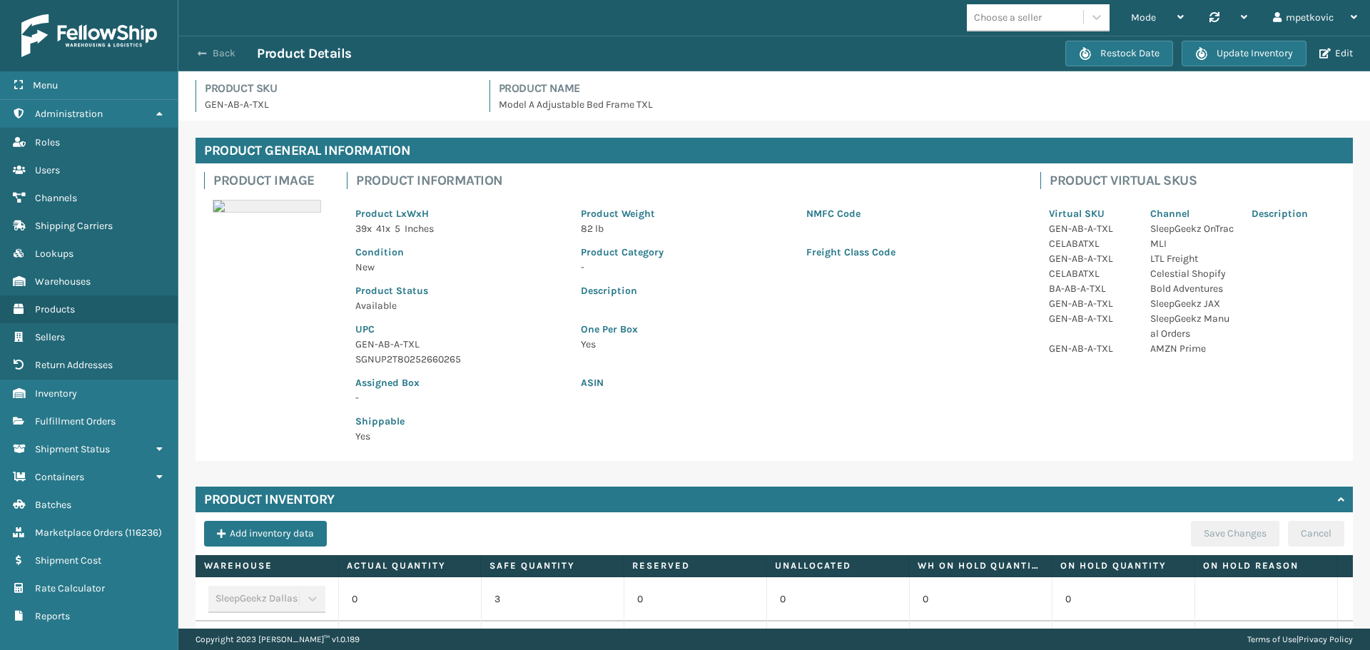
click at [224, 49] on button "Back" at bounding box center [224, 53] width 66 height 13
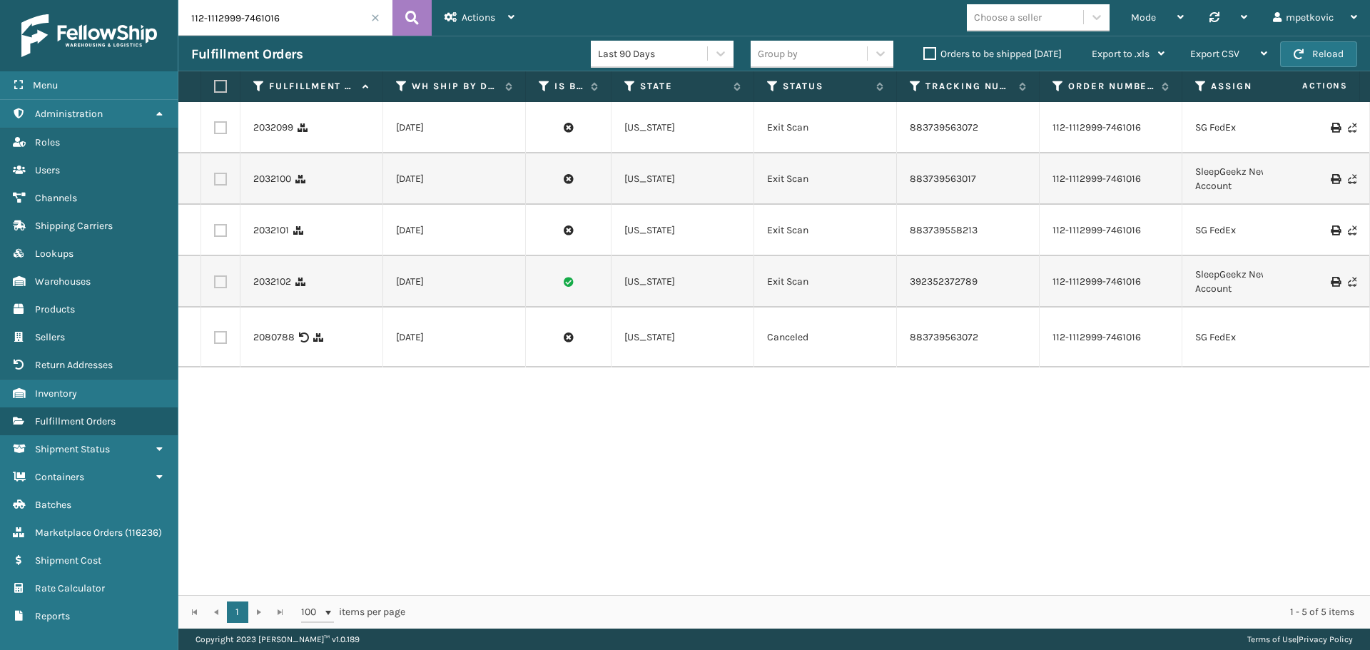
drag, startPoint x: 531, startPoint y: 597, endPoint x: 568, endPoint y: 596, distance: 37.1
click at [572, 597] on div "1 1 100 items per page 1 - 5 of 5 items" at bounding box center [774, 612] width 1192 height 34
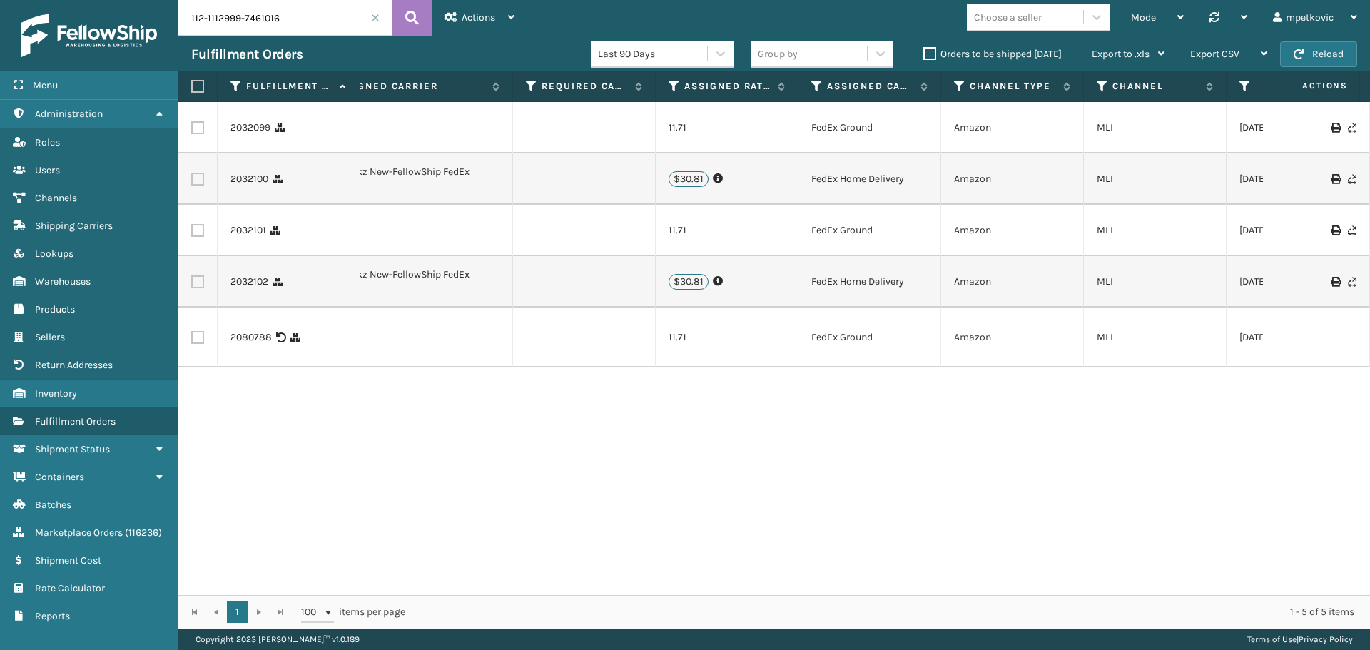
click at [959, 189] on td "Amazon" at bounding box center [1012, 178] width 143 height 51
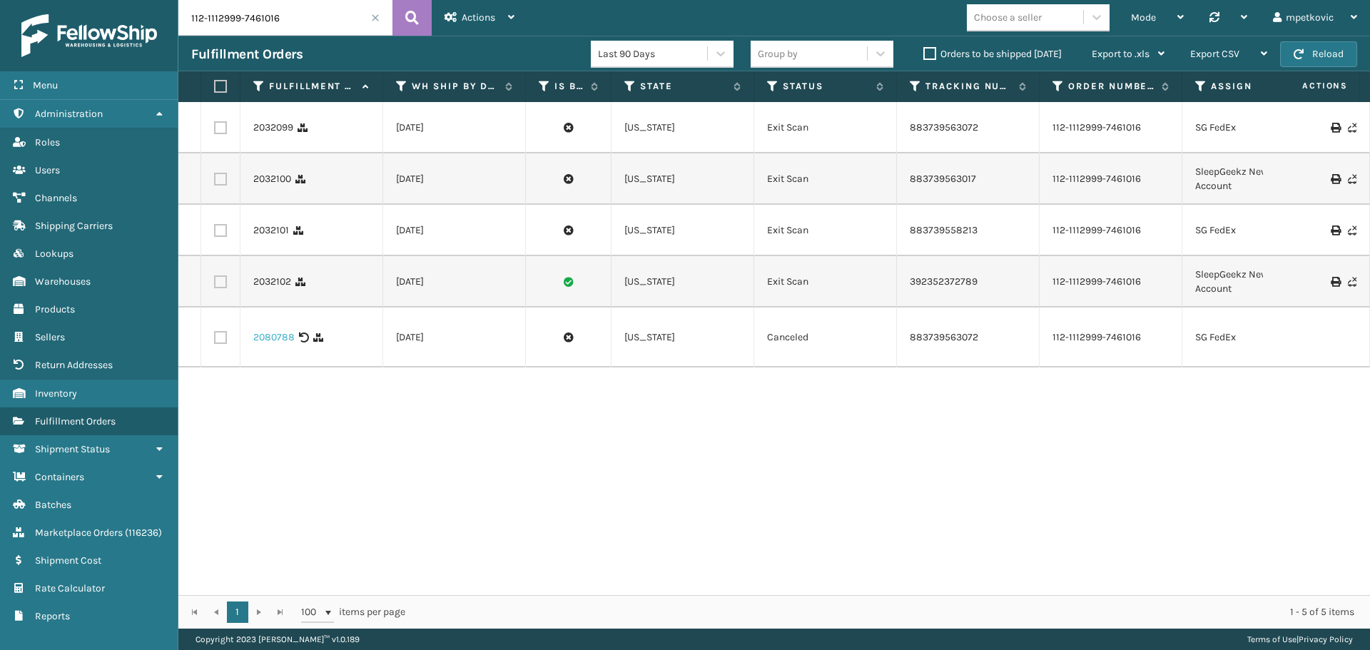
click at [272, 330] on link "2080788" at bounding box center [273, 337] width 41 height 14
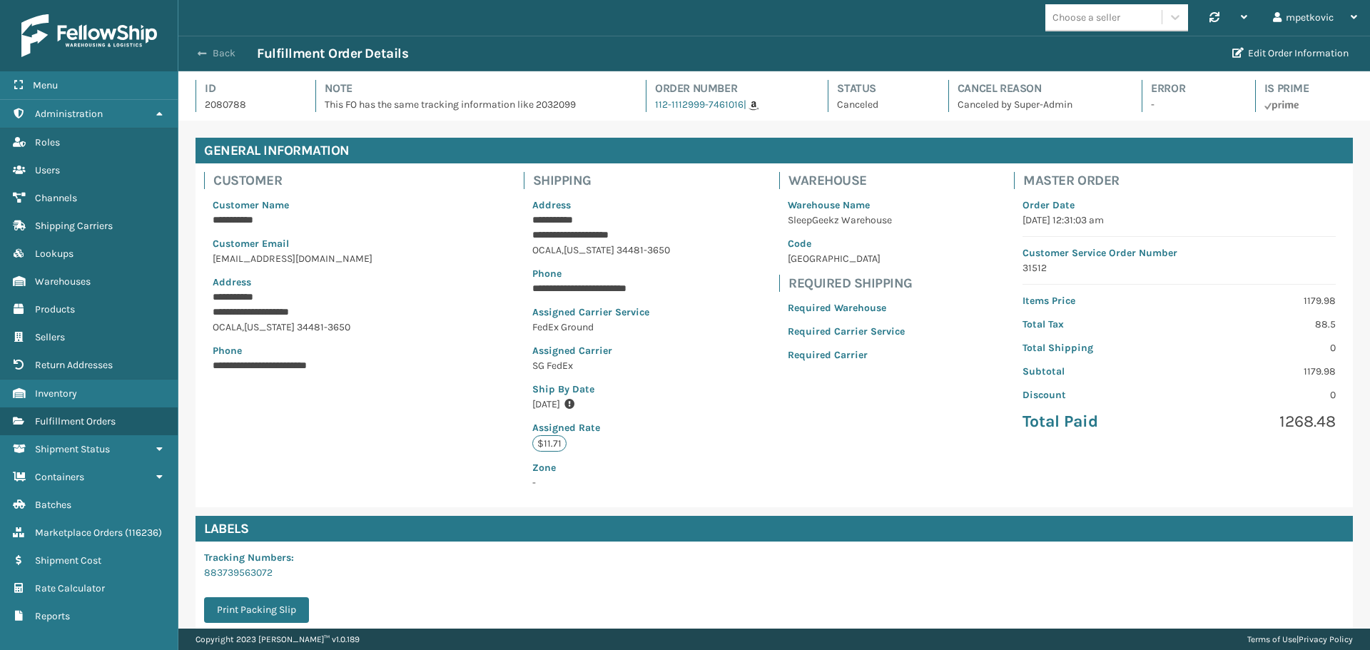
click at [218, 53] on button "Back" at bounding box center [224, 53] width 66 height 13
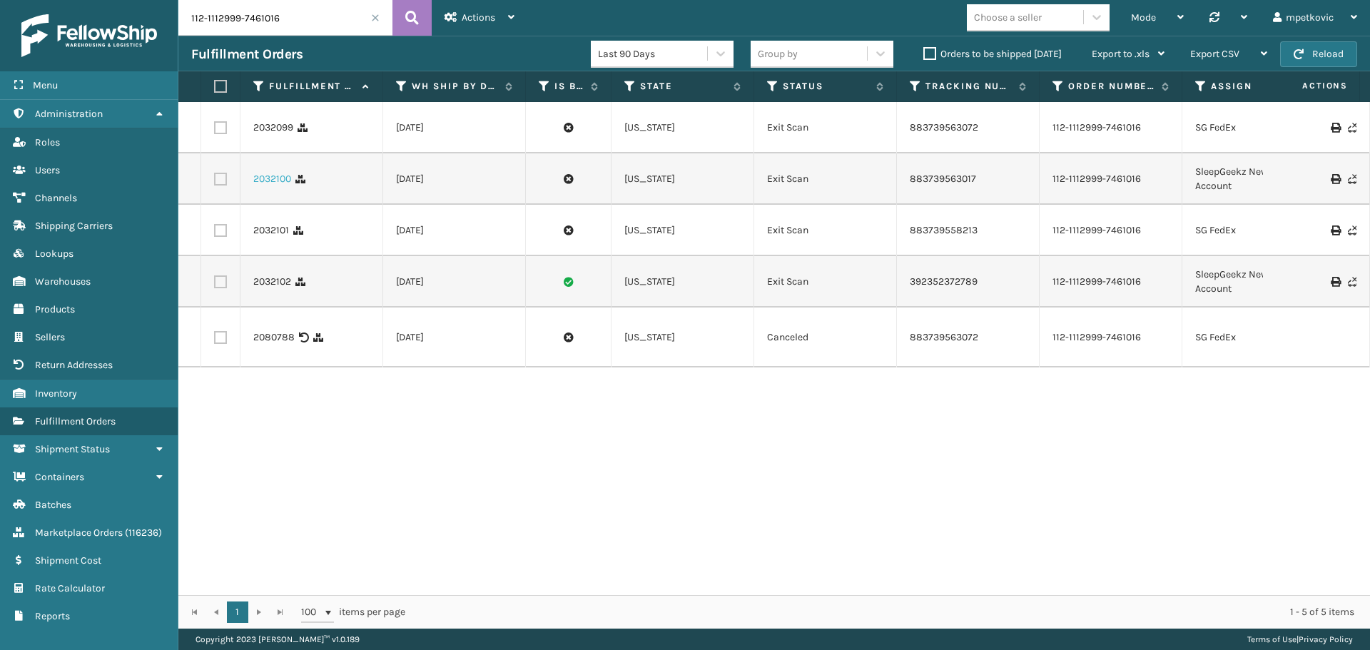
click at [275, 176] on link "2032100" at bounding box center [272, 179] width 38 height 14
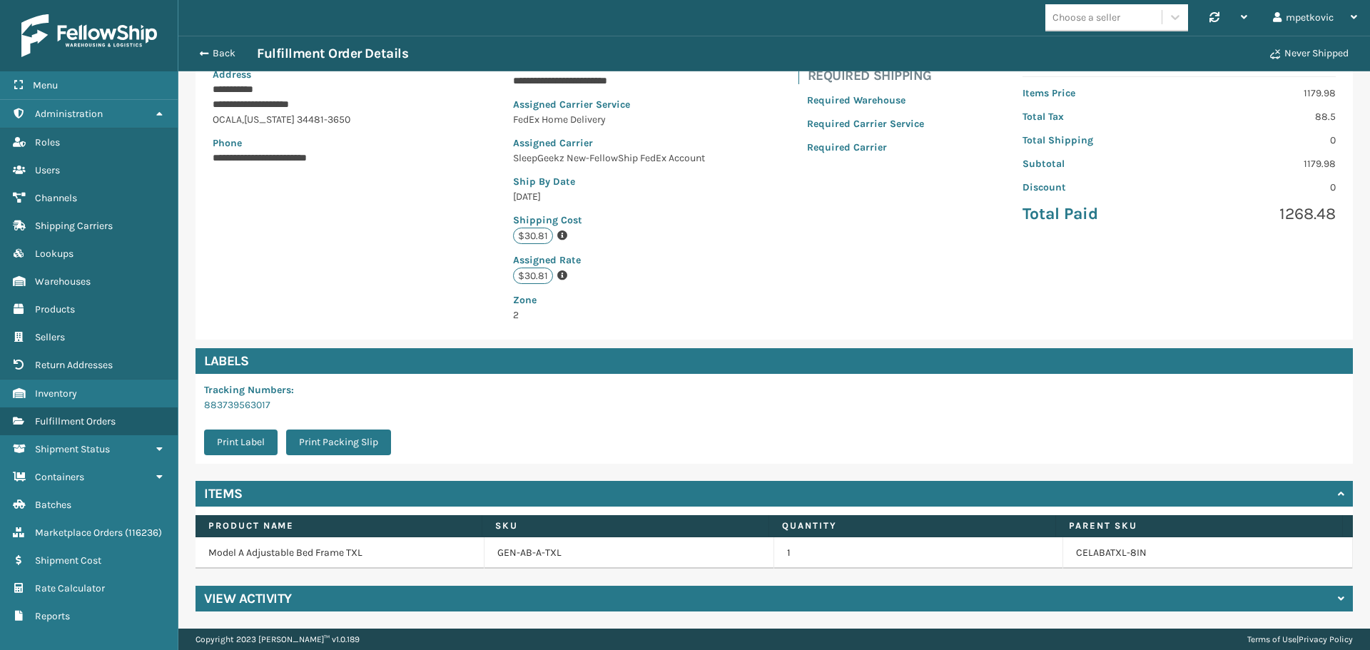
click at [500, 589] on div "View Activity" at bounding box center [775, 599] width 1158 height 26
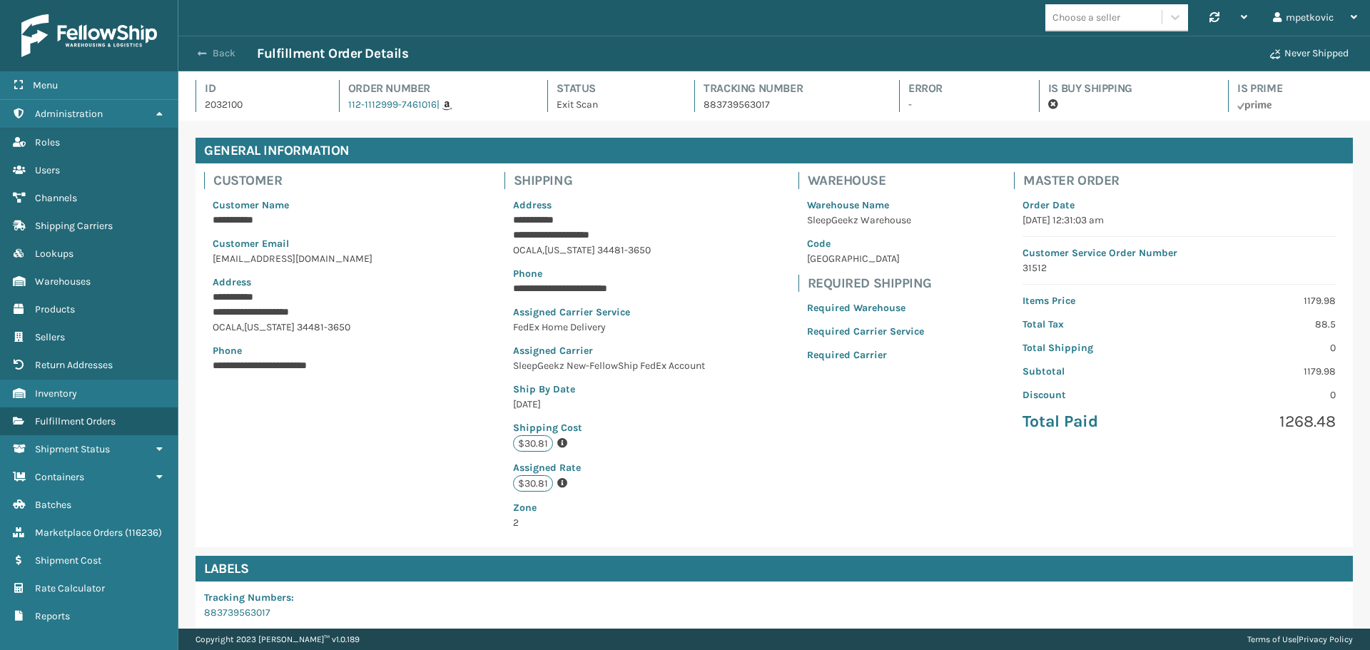
click at [219, 55] on button "Back" at bounding box center [224, 53] width 66 height 13
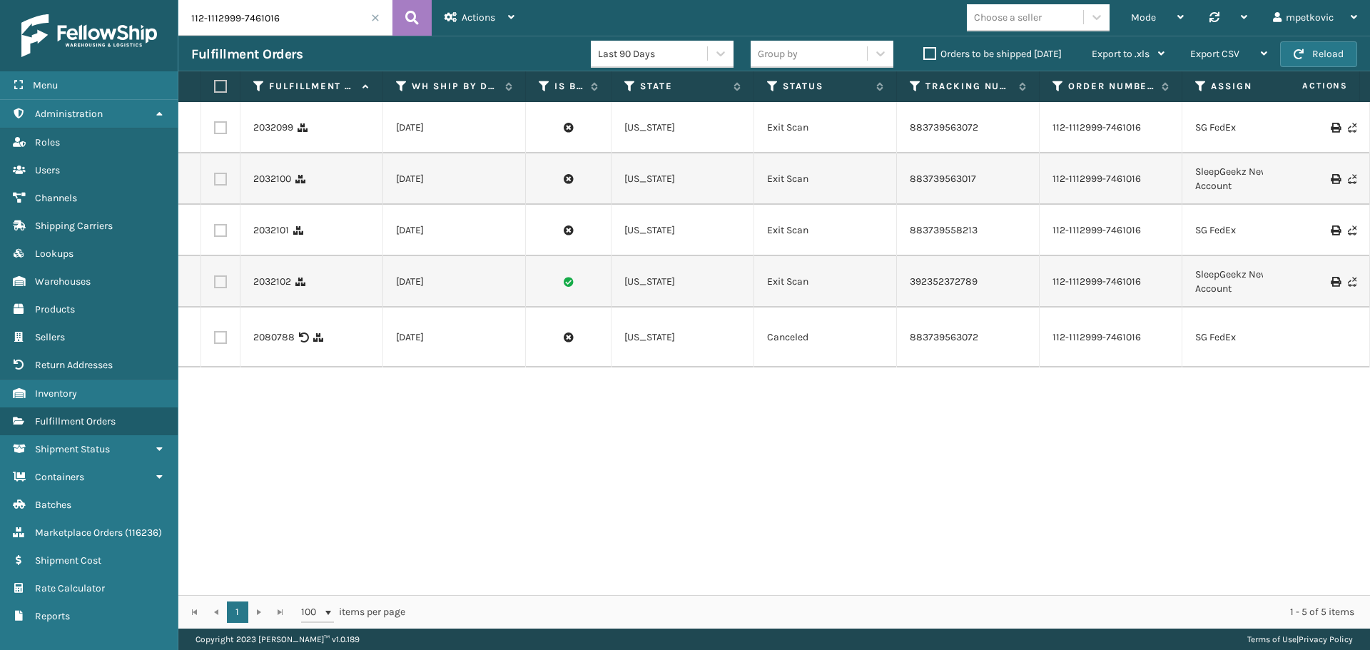
click at [330, 542] on div "2032099 [DATE] [US_STATE] Exit Scan 883739563072 112-1112999-7461016 SG FedEx 1…" at bounding box center [774, 348] width 1192 height 493
click at [303, 440] on div "2032099 [DATE] [US_STATE] Exit Scan 883739563072 112-1112999-7461016 SG FedEx 1…" at bounding box center [774, 348] width 1192 height 493
click at [286, 440] on div "2032099 [DATE] [US_STATE] Exit Scan 883739563072 112-1112999-7461016 SG FedEx 1…" at bounding box center [774, 348] width 1192 height 493
click at [283, 428] on div "2032099 [DATE] [US_STATE] Exit Scan 883739563072 112-1112999-7461016 SG FedEx 1…" at bounding box center [774, 348] width 1192 height 493
click at [385, 433] on div "2032099 [DATE] [US_STATE] Exit Scan 883739563072 112-1112999-7461016 SG FedEx 1…" at bounding box center [774, 348] width 1192 height 493
